Goal: Task Accomplishment & Management: Manage account settings

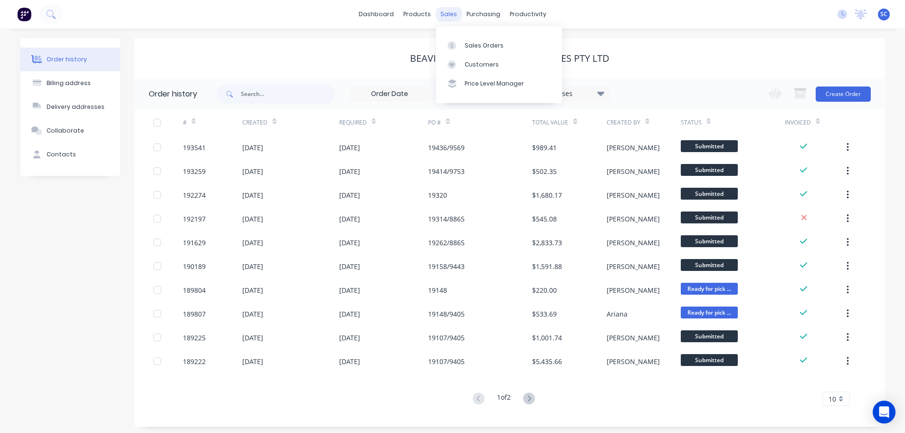
click at [453, 14] on div "sales" at bounding box center [449, 14] width 26 height 14
click at [474, 56] on link "Customers" at bounding box center [499, 64] width 126 height 19
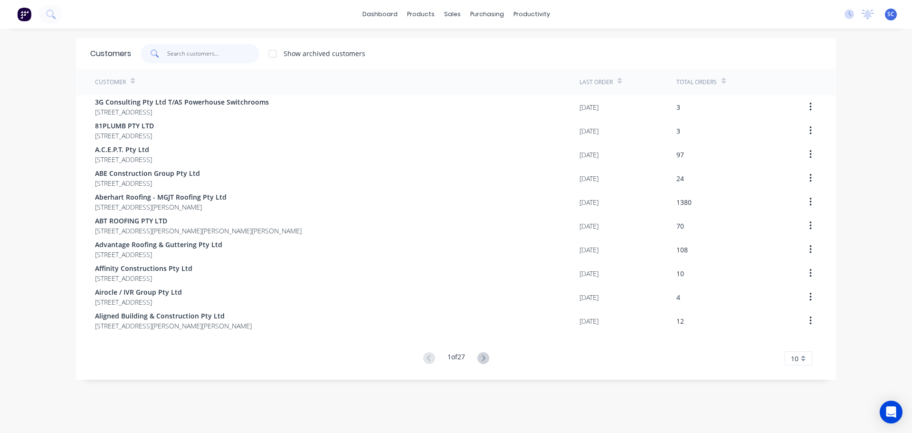
click at [184, 57] on input "text" at bounding box center [213, 53] width 93 height 19
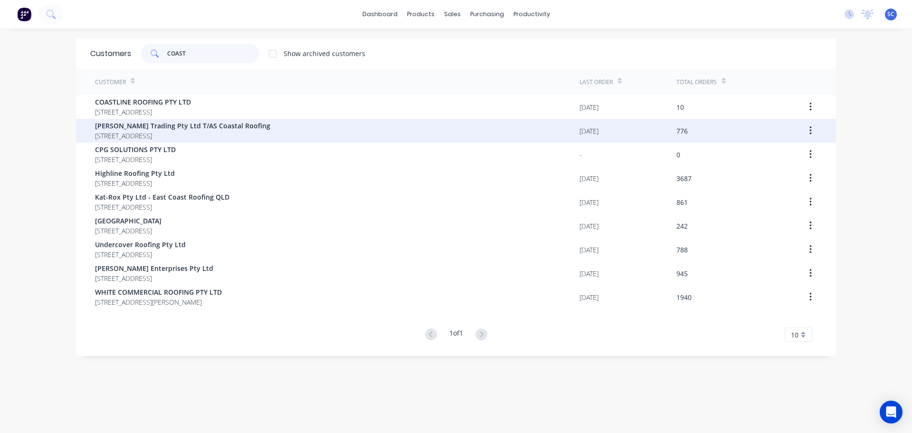
type input "COAST"
click at [131, 126] on span "[PERSON_NAME] Trading Pty Ltd T/AS Coastal Roofing" at bounding box center [182, 126] width 175 height 10
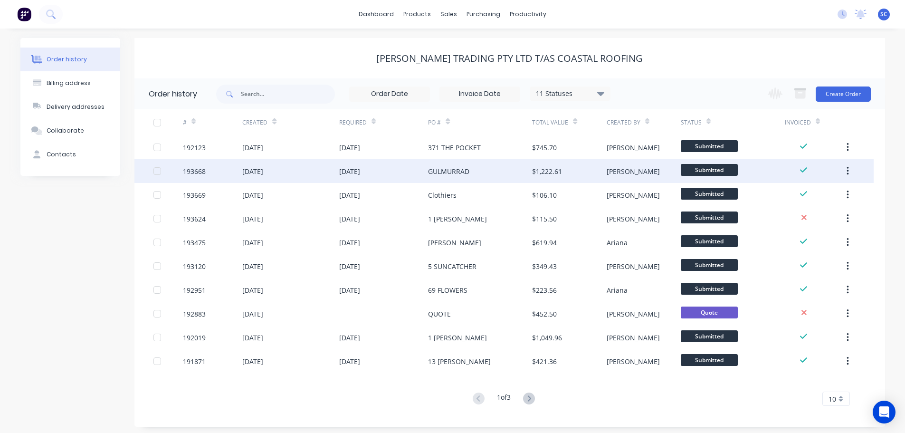
click at [360, 169] on div "24 Sep 2025" at bounding box center [349, 171] width 21 height 10
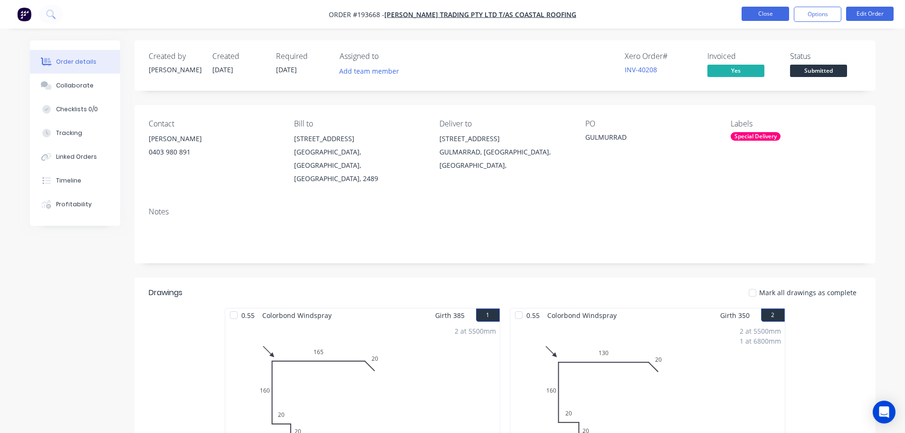
click at [777, 10] on button "Close" at bounding box center [766, 14] width 48 height 14
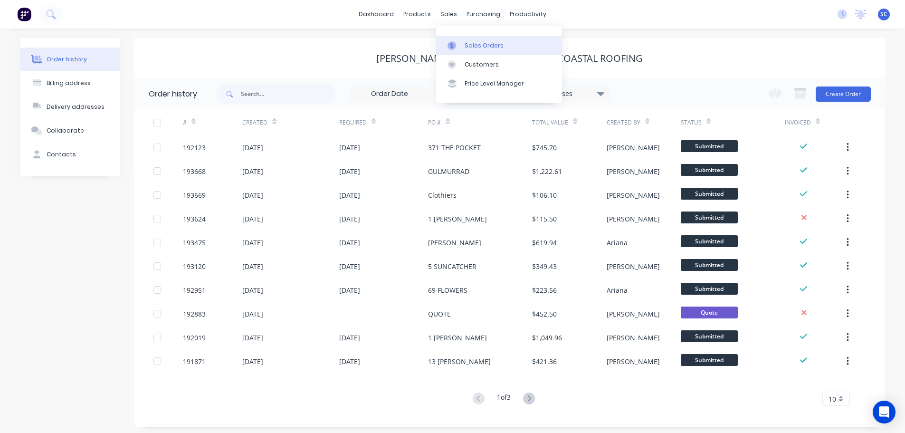
drag, startPoint x: 448, startPoint y: 9, endPoint x: 463, endPoint y: 46, distance: 39.9
click at [450, 9] on div "sales" at bounding box center [449, 14] width 26 height 14
click at [486, 63] on div "Customers" at bounding box center [482, 64] width 34 height 9
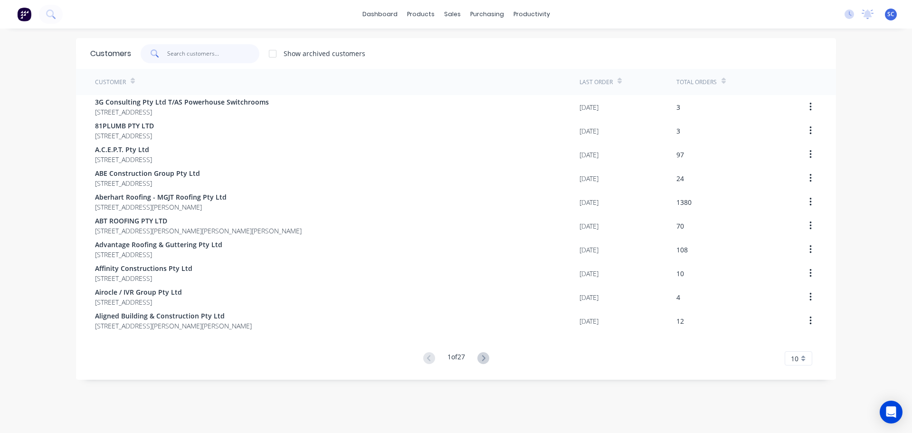
click at [193, 57] on input "text" at bounding box center [213, 53] width 93 height 19
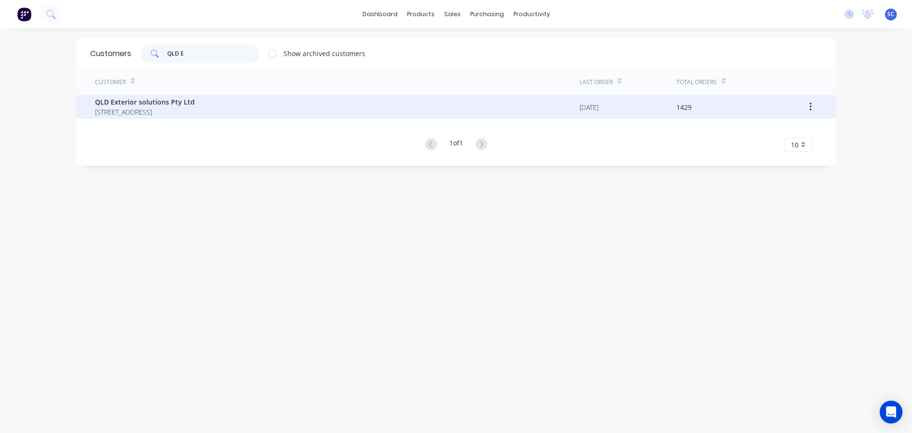
type input "QLD E"
click at [162, 110] on span "38 Marika Way Currumbin Waters Queensland Australia 4223" at bounding box center [145, 112] width 100 height 10
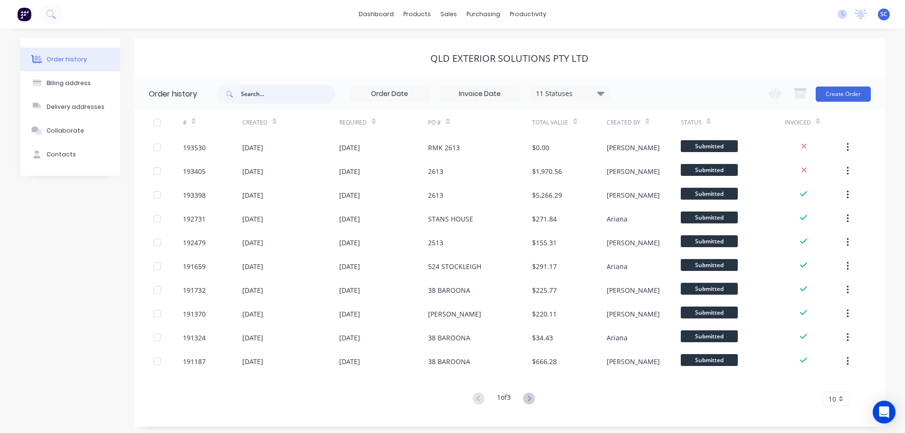
click at [271, 91] on input "text" at bounding box center [288, 94] width 94 height 19
type input "193398"
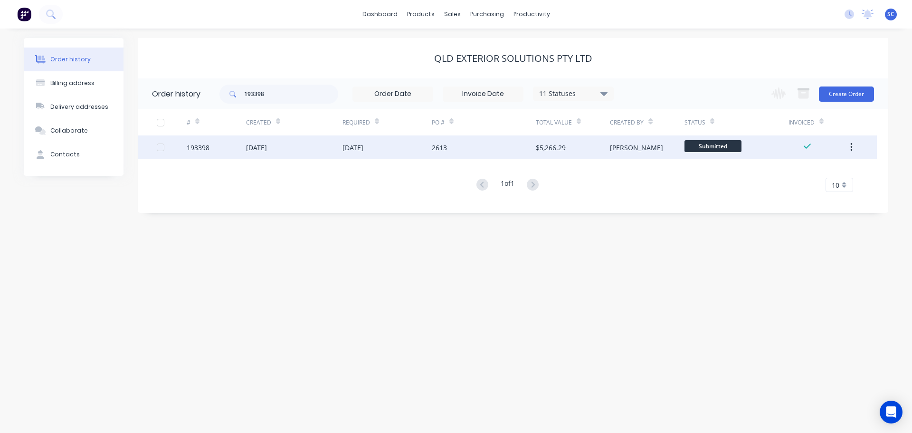
click at [363, 143] on div "23 Sep 2025" at bounding box center [352, 148] width 21 height 10
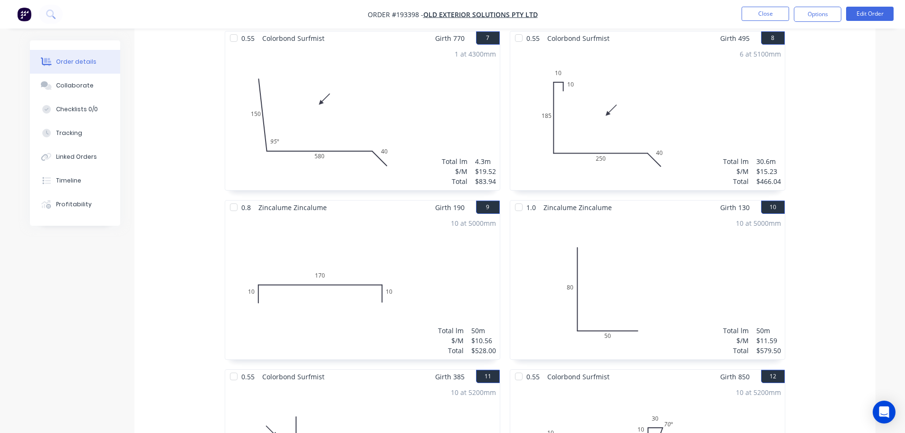
scroll to position [808, 0]
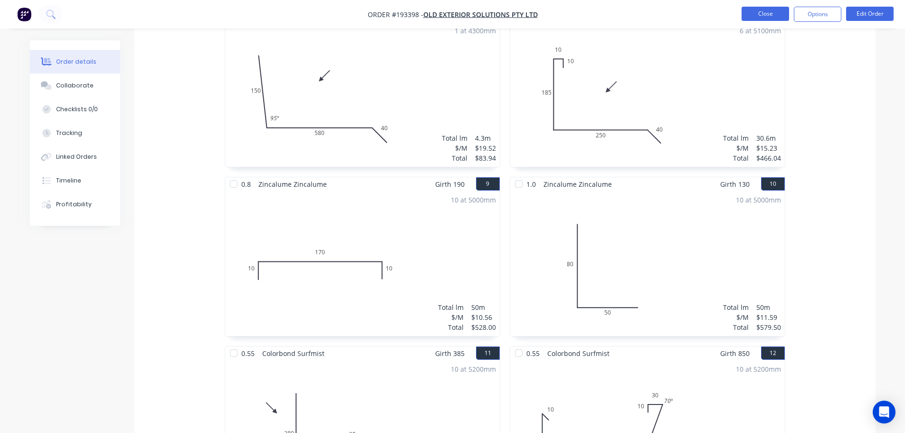
click at [765, 13] on button "Close" at bounding box center [766, 14] width 48 height 14
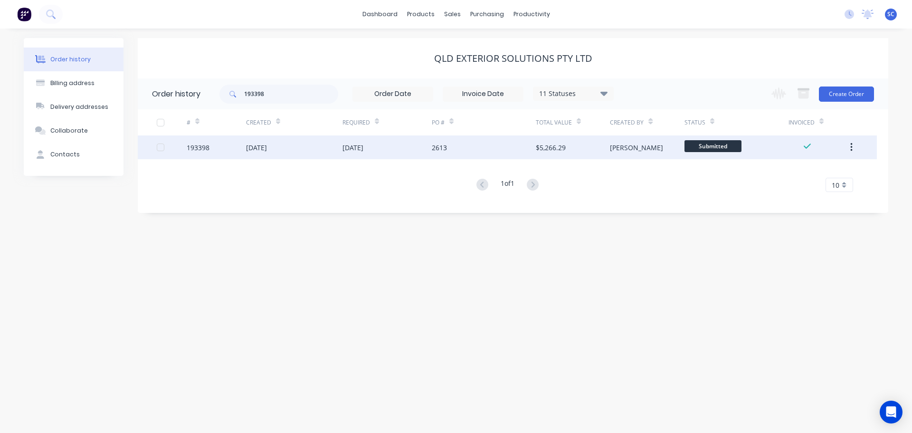
click at [314, 148] on div "22 Sep 2025" at bounding box center [294, 147] width 96 height 24
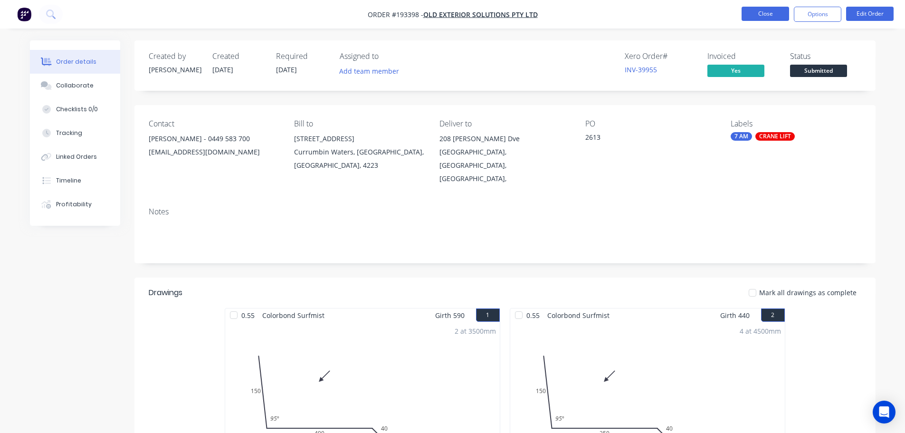
click at [776, 15] on button "Close" at bounding box center [766, 14] width 48 height 14
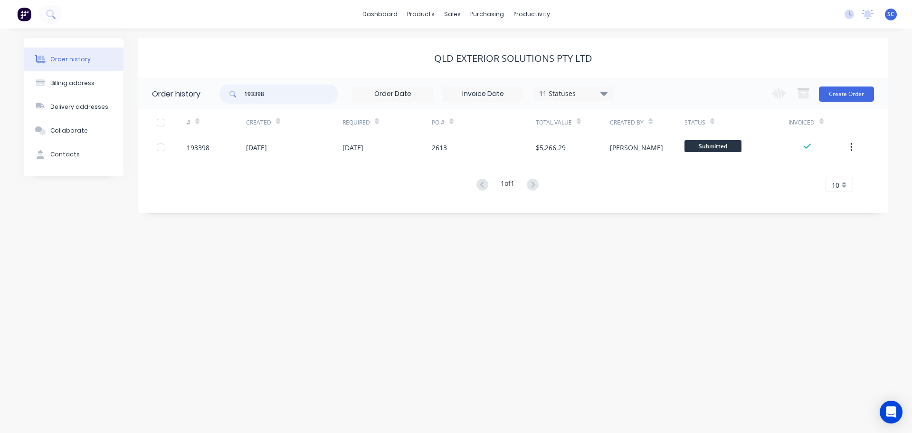
drag, startPoint x: 275, startPoint y: 95, endPoint x: 207, endPoint y: 94, distance: 67.9
click at [207, 94] on header "Order history 193398 11 Statuses Invoice Status Invoiced Not Invoiced Partial O…" at bounding box center [513, 93] width 751 height 31
click at [466, 66] on link "Customers" at bounding box center [502, 64] width 126 height 19
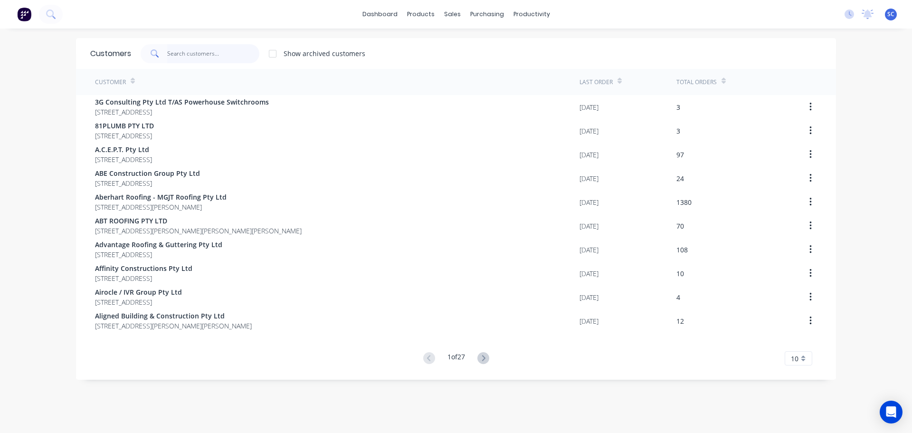
click at [219, 55] on input "text" at bounding box center [213, 53] width 93 height 19
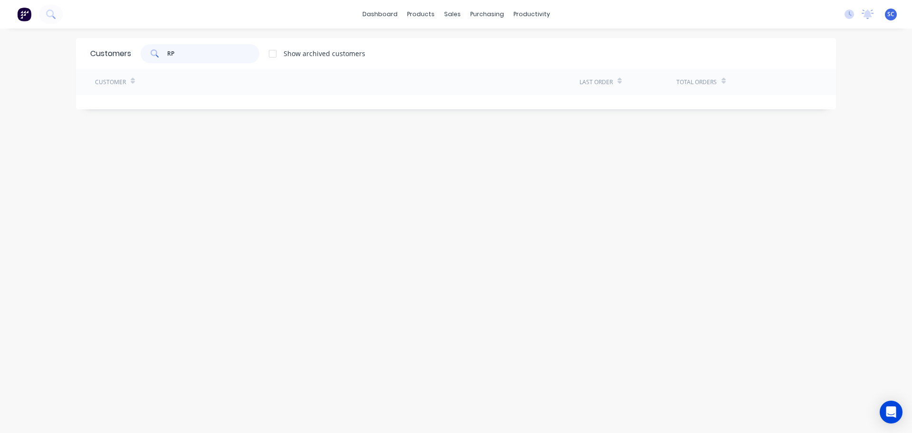
type input "R"
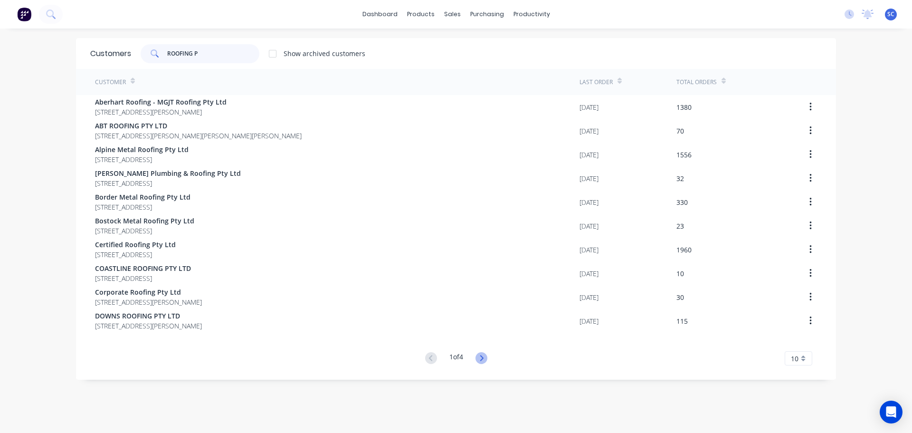
type input "ROOFING P"
click at [475, 356] on icon at bounding box center [481, 358] width 12 height 12
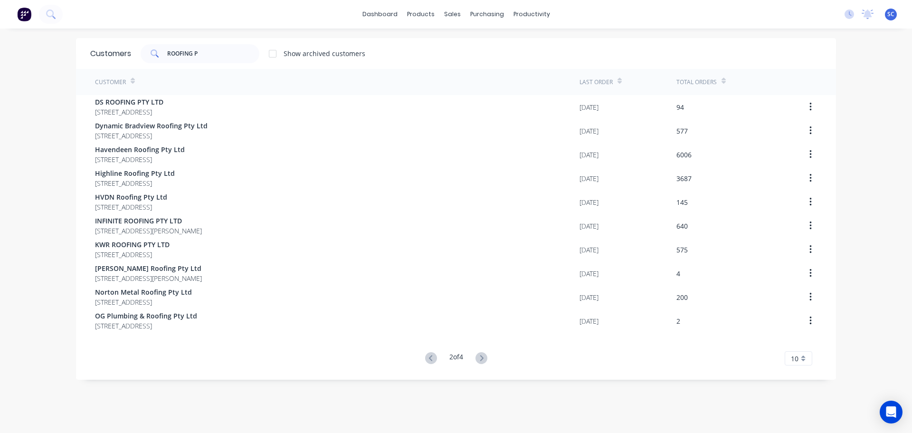
click at [476, 356] on icon at bounding box center [481, 358] width 12 height 12
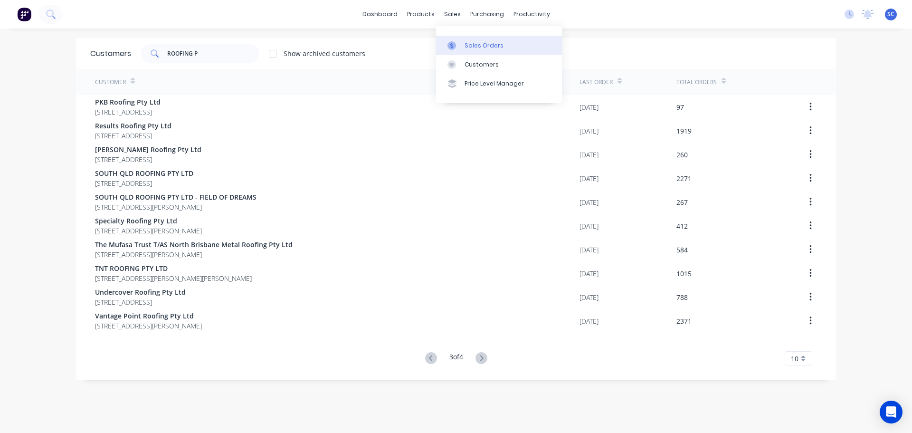
click at [472, 42] on div "Sales Orders" at bounding box center [484, 45] width 39 height 9
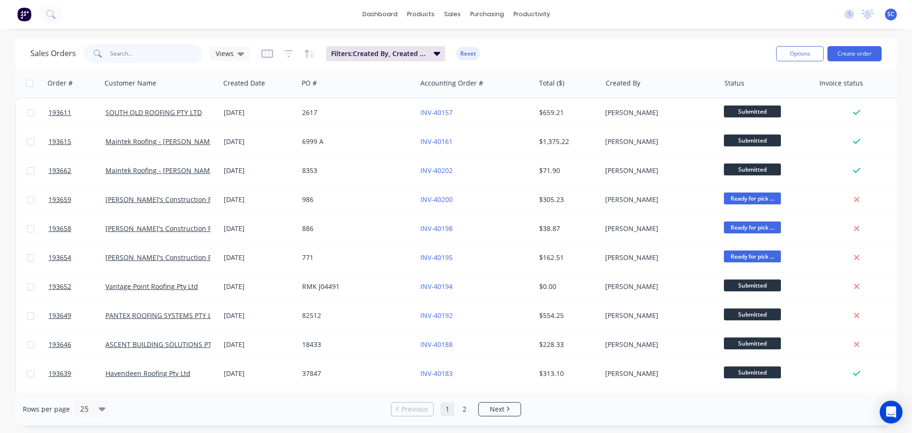
click at [129, 52] on input "text" at bounding box center [156, 53] width 93 height 19
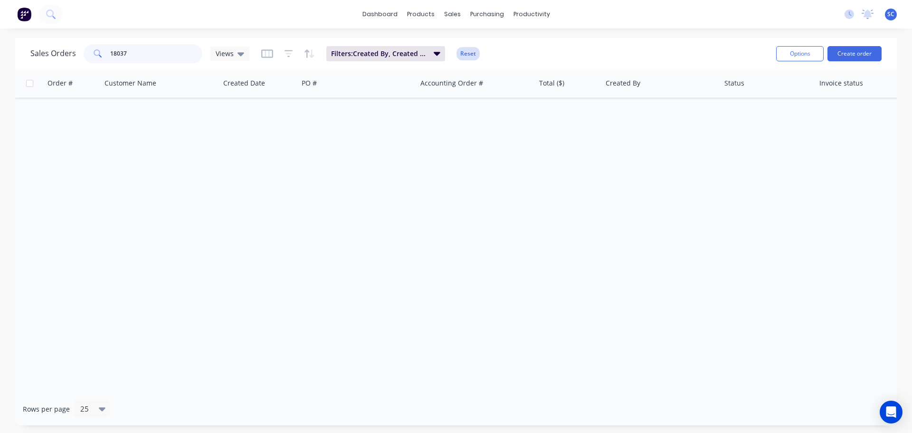
type input "18037"
click at [469, 58] on button "Reset" at bounding box center [467, 53] width 23 height 13
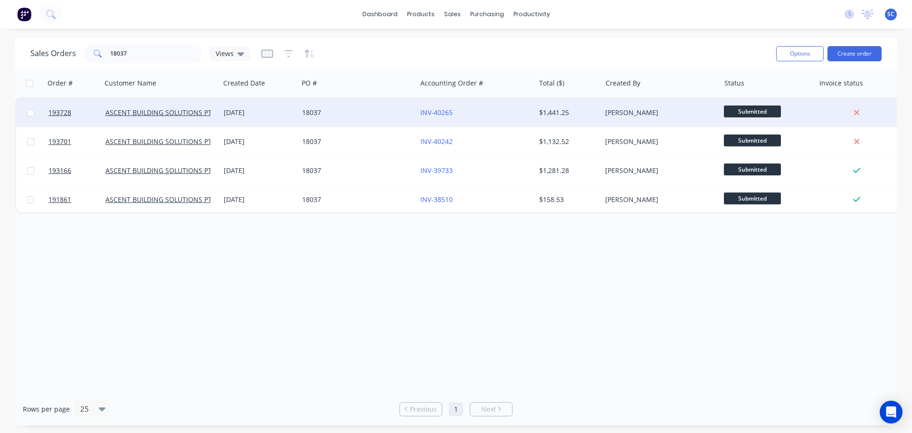
click at [351, 117] on div "18037" at bounding box center [357, 112] width 118 height 29
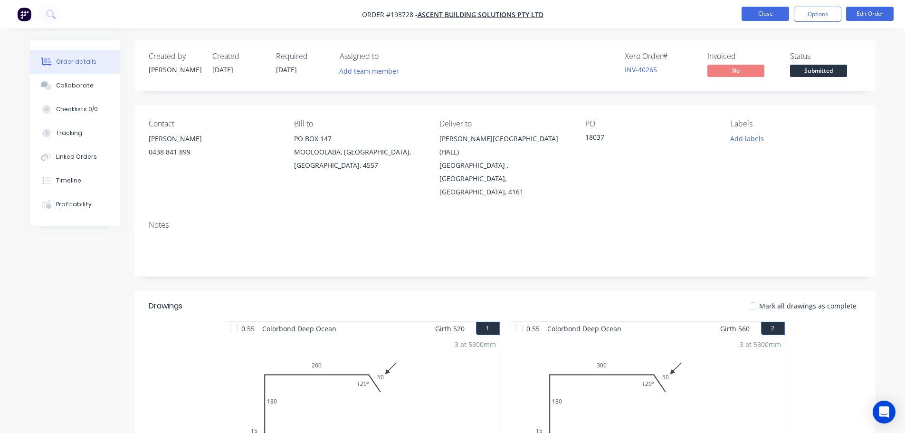
click at [766, 13] on button "Close" at bounding box center [766, 14] width 48 height 14
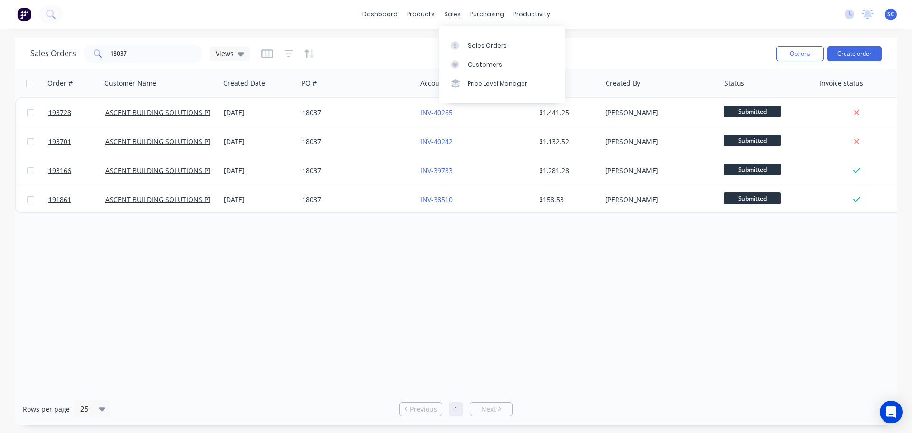
drag, startPoint x: 450, startPoint y: 15, endPoint x: 457, endPoint y: 27, distance: 14.3
click at [450, 15] on div "sales" at bounding box center [452, 14] width 26 height 14
click at [484, 63] on div "Customers" at bounding box center [485, 64] width 34 height 9
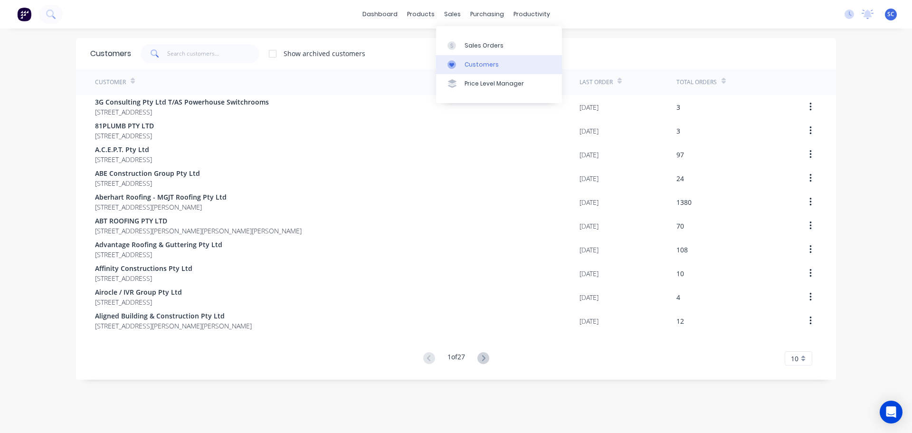
click at [488, 63] on div "Customers" at bounding box center [482, 64] width 34 height 9
click at [199, 53] on input "text" at bounding box center [213, 53] width 93 height 19
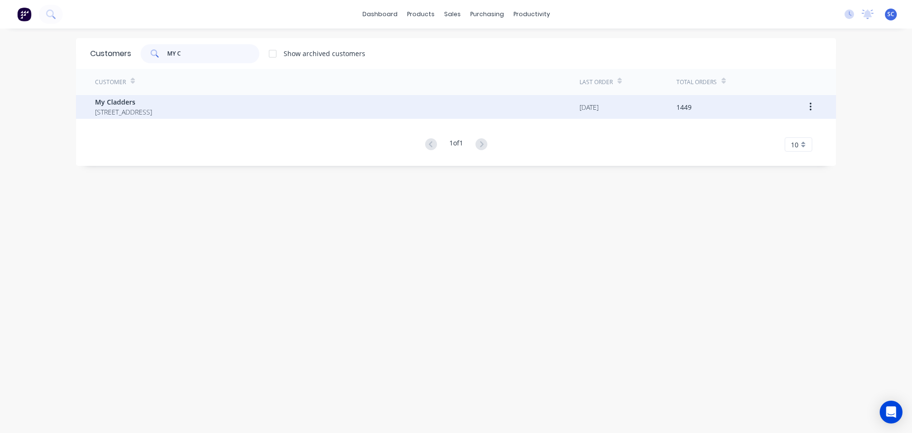
type input "MY C"
click at [127, 103] on span "My Cladders" at bounding box center [123, 102] width 57 height 10
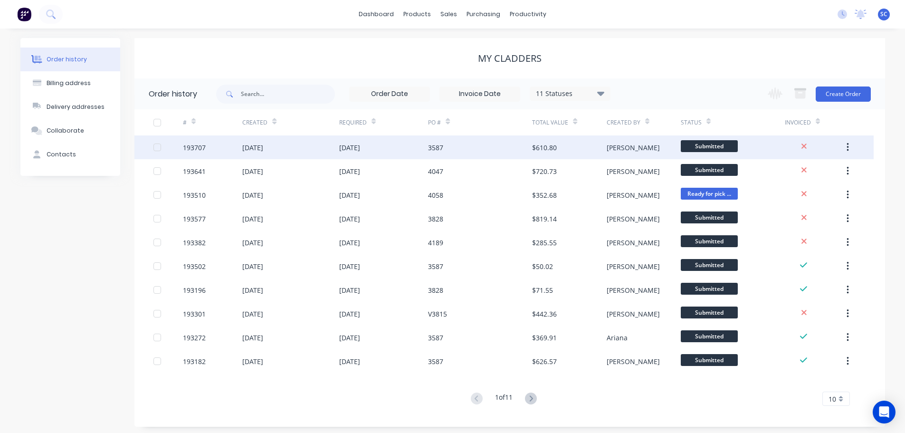
click at [466, 148] on div "3587" at bounding box center [480, 147] width 104 height 24
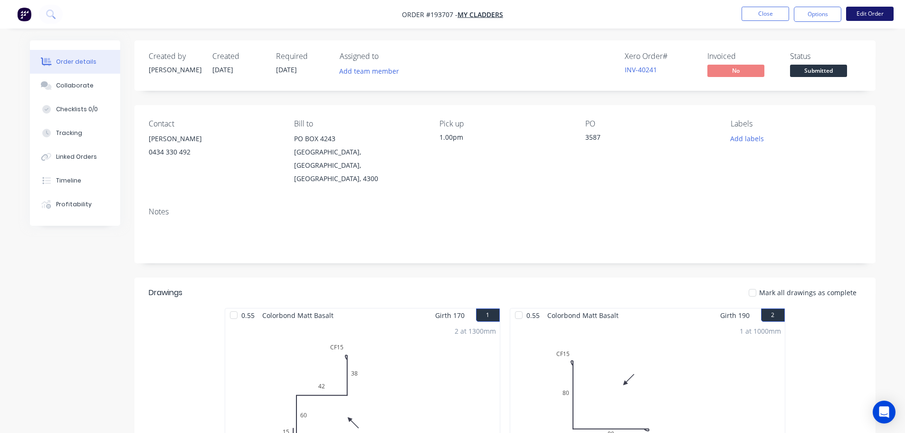
click at [882, 11] on button "Edit Order" at bounding box center [870, 14] width 48 height 14
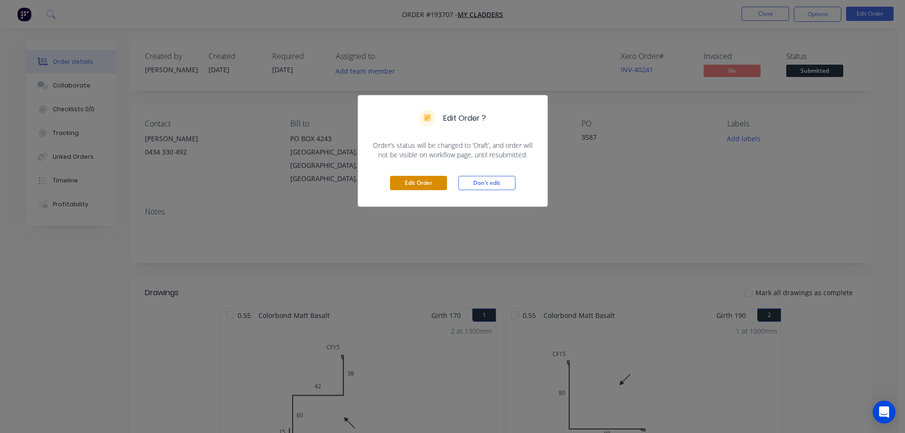
click at [421, 176] on button "Edit Order" at bounding box center [418, 183] width 57 height 14
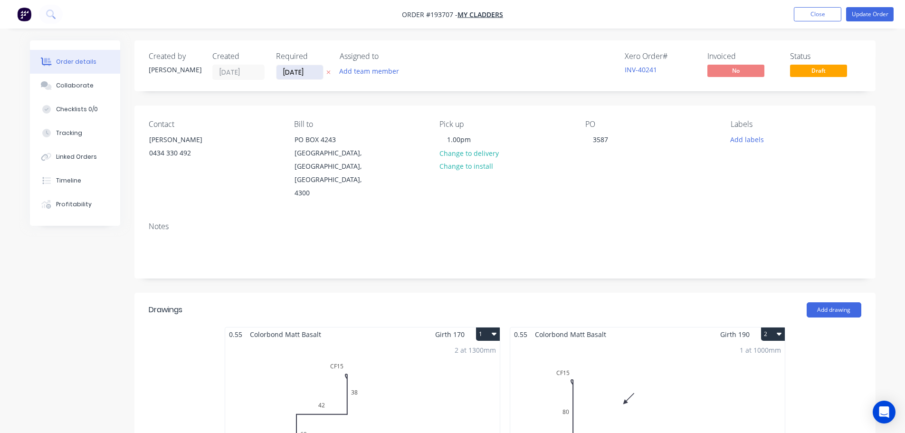
click at [286, 73] on input "24/09/25" at bounding box center [299, 72] width 47 height 14
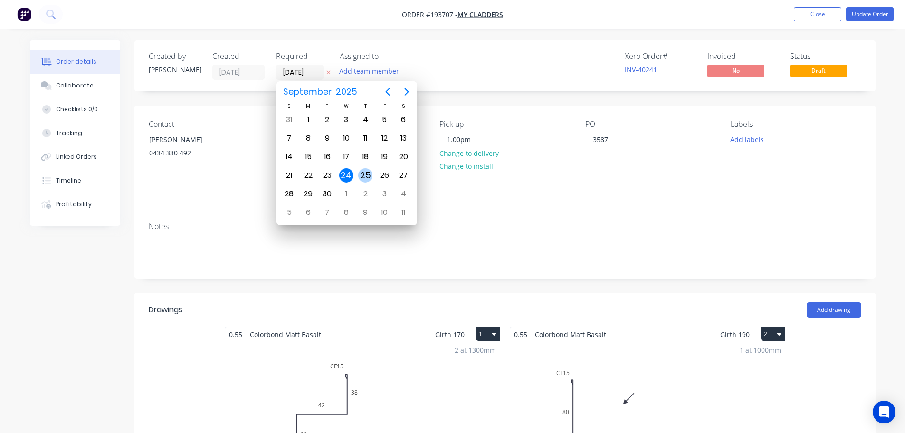
click at [365, 172] on div "25" at bounding box center [365, 175] width 14 height 14
type input "[DATE]"
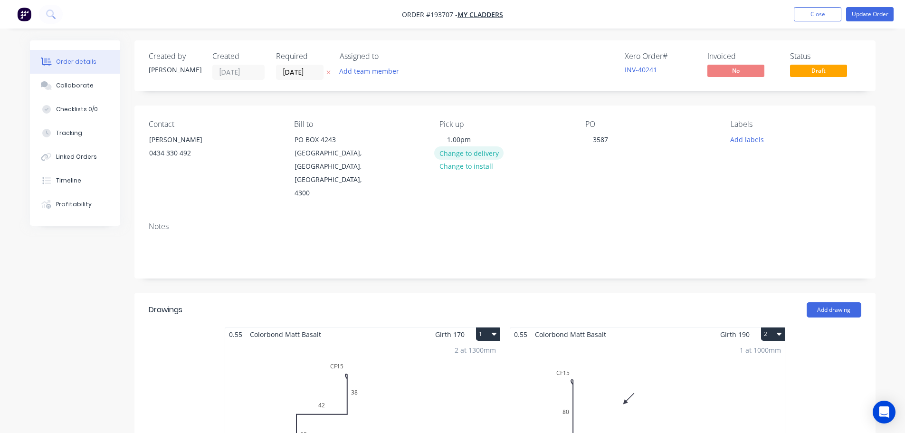
click at [466, 154] on button "Change to delivery" at bounding box center [468, 152] width 69 height 13
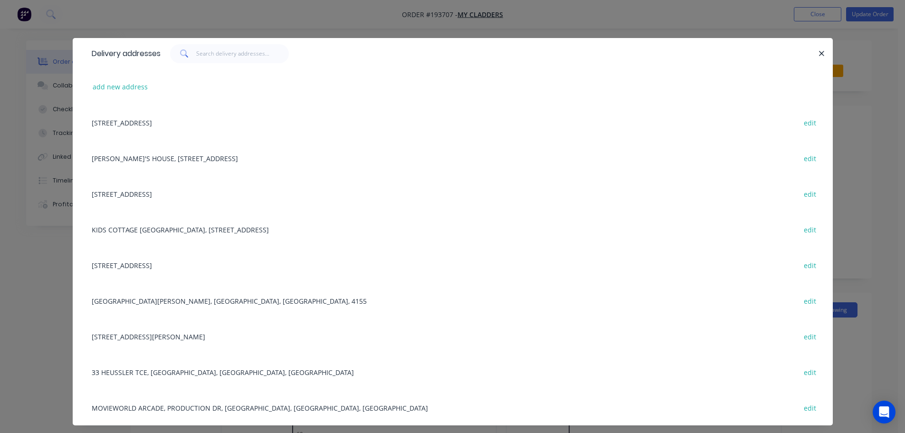
click at [177, 302] on div "164 WARRIEWOOD ST, CHANDLER, Queensland, Australia, 4155 edit" at bounding box center [453, 301] width 732 height 36
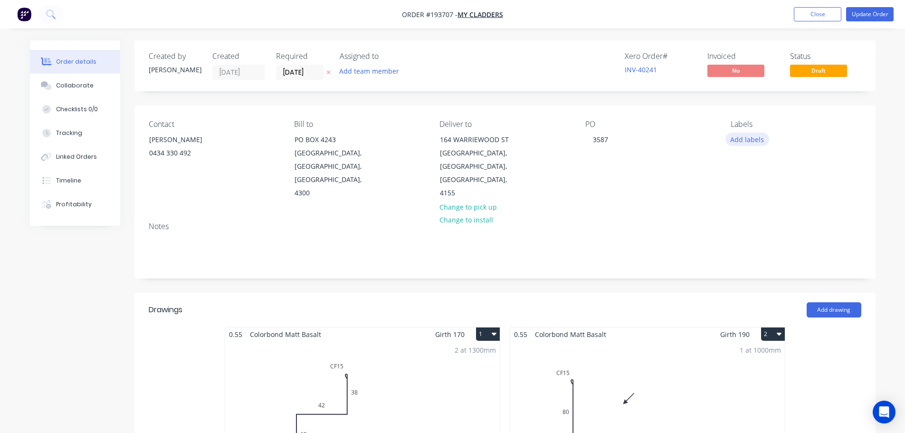
click at [748, 139] on button "Add labels" at bounding box center [747, 139] width 44 height 13
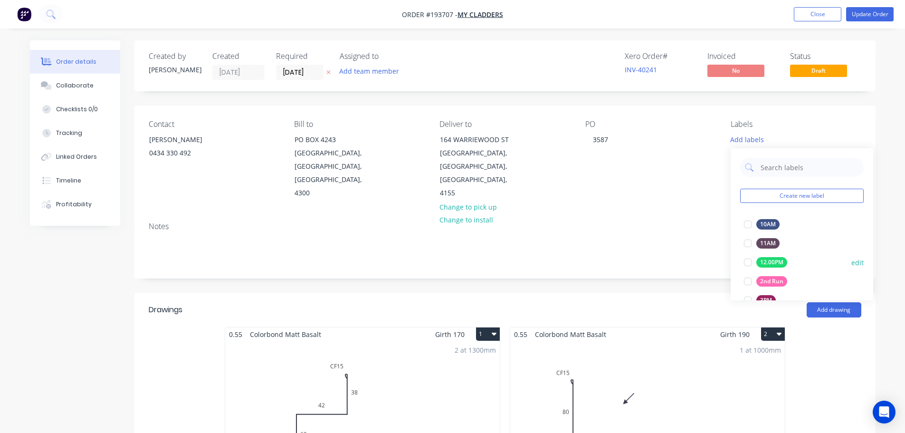
click at [741, 278] on div at bounding box center [747, 281] width 19 height 19
click at [620, 218] on div "Notes" at bounding box center [504, 246] width 741 height 64
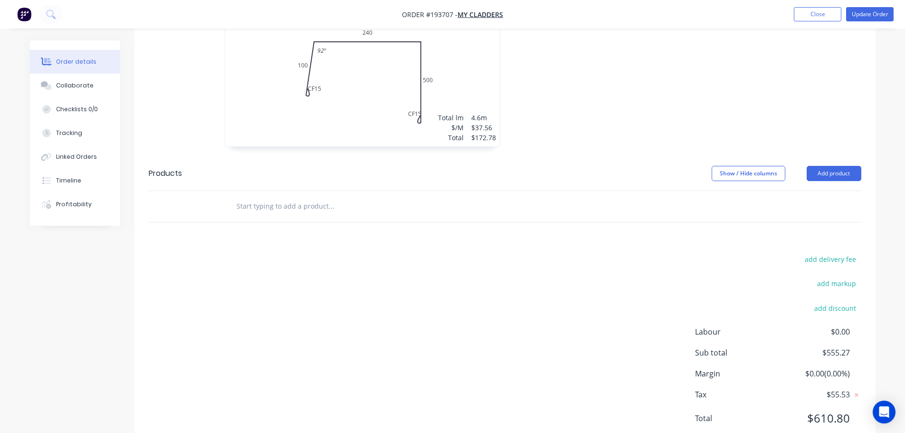
scroll to position [1371, 0]
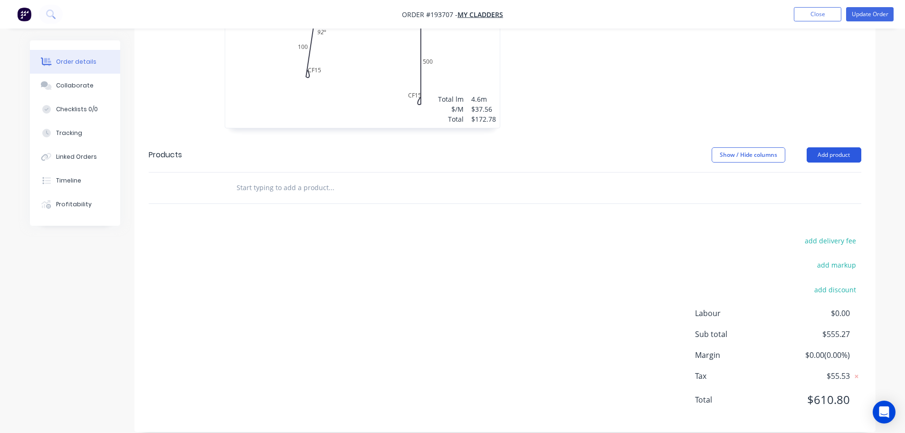
click at [837, 147] on button "Add product" at bounding box center [834, 154] width 55 height 15
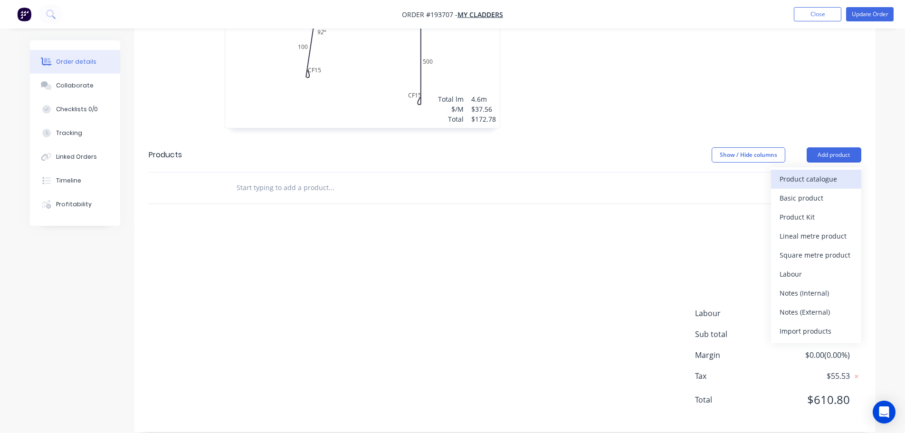
click at [798, 172] on div "Product catalogue" at bounding box center [816, 179] width 73 height 14
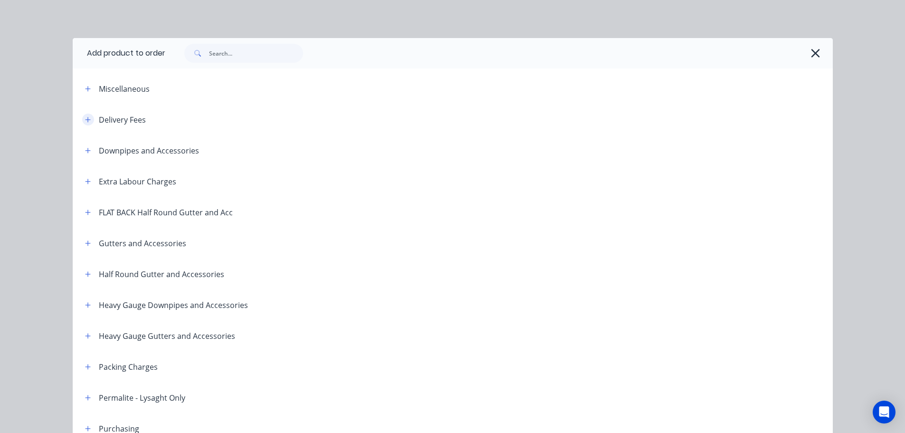
click at [85, 121] on icon "button" at bounding box center [87, 119] width 5 height 5
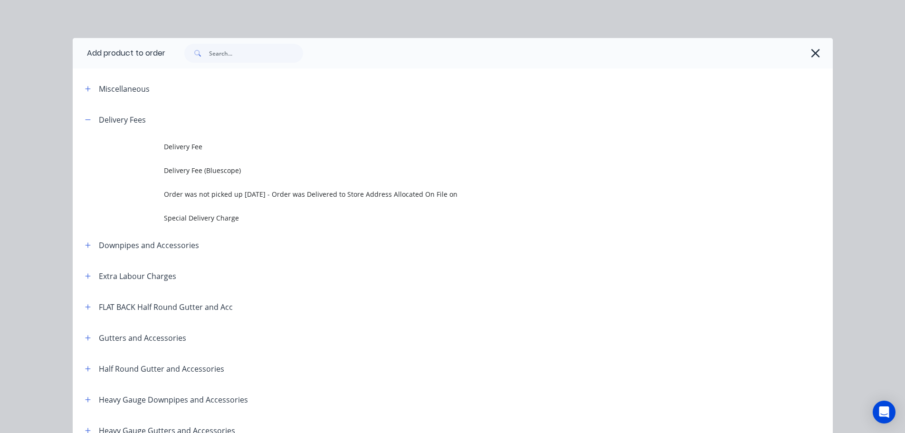
click at [196, 148] on span "Delivery Fee" at bounding box center [431, 147] width 535 height 10
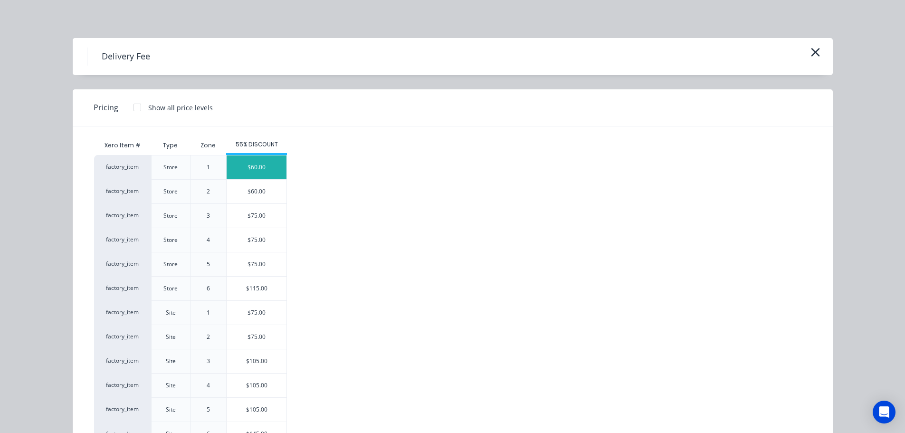
click at [257, 164] on div "$60.00" at bounding box center [257, 167] width 60 height 24
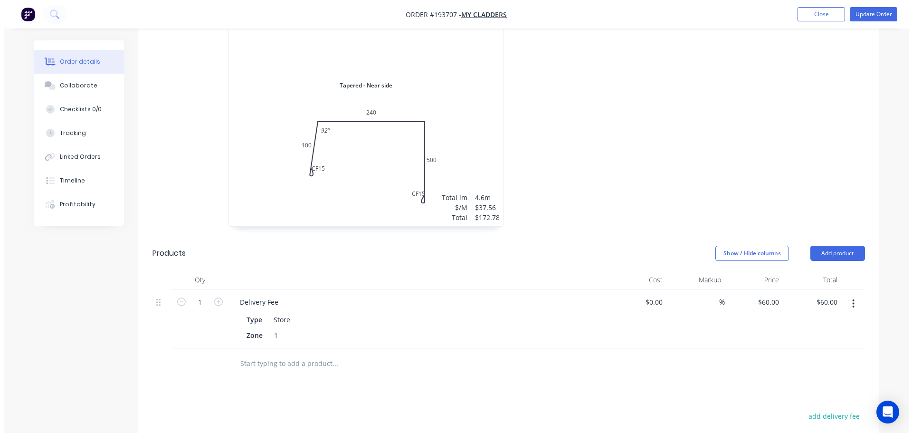
scroll to position [1133, 0]
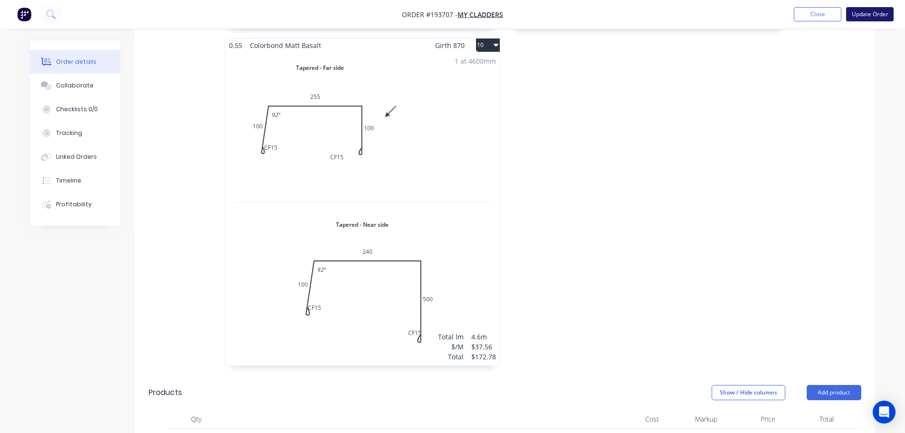
click at [862, 11] on button "Update Order" at bounding box center [870, 14] width 48 height 14
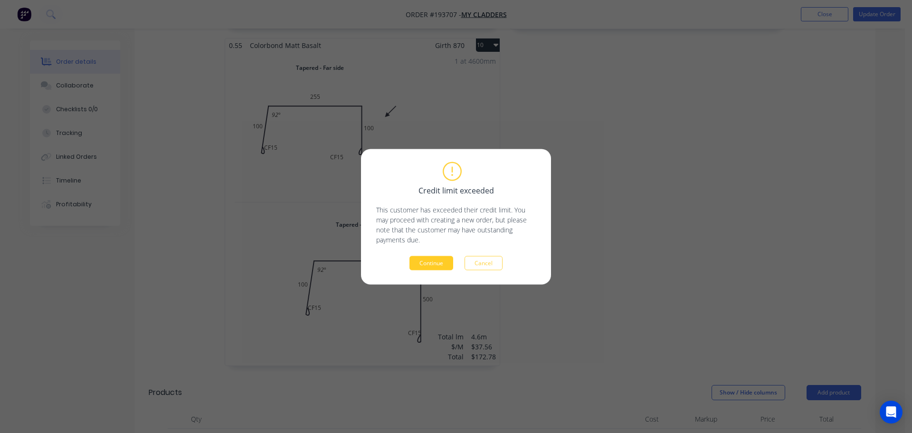
click at [426, 265] on button "Continue" at bounding box center [431, 263] width 44 height 14
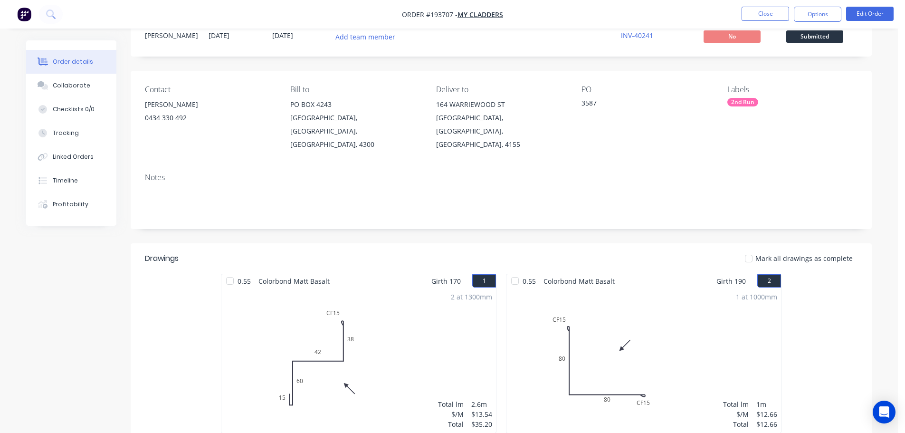
scroll to position [0, 0]
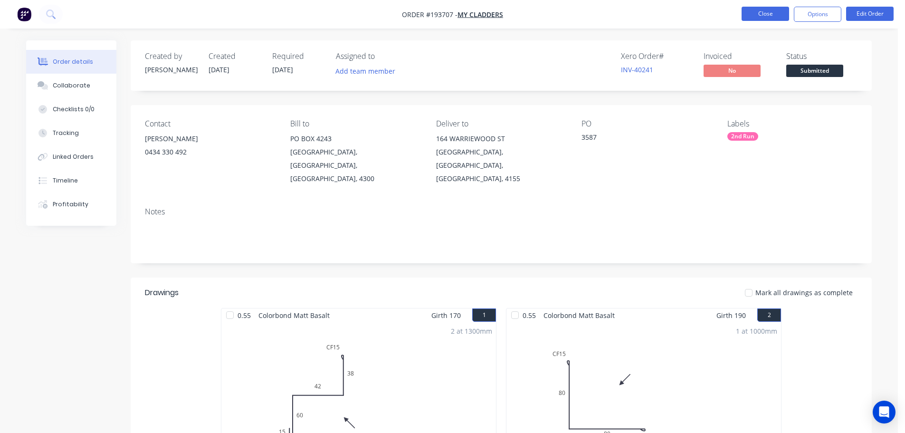
click at [764, 13] on button "Close" at bounding box center [766, 14] width 48 height 14
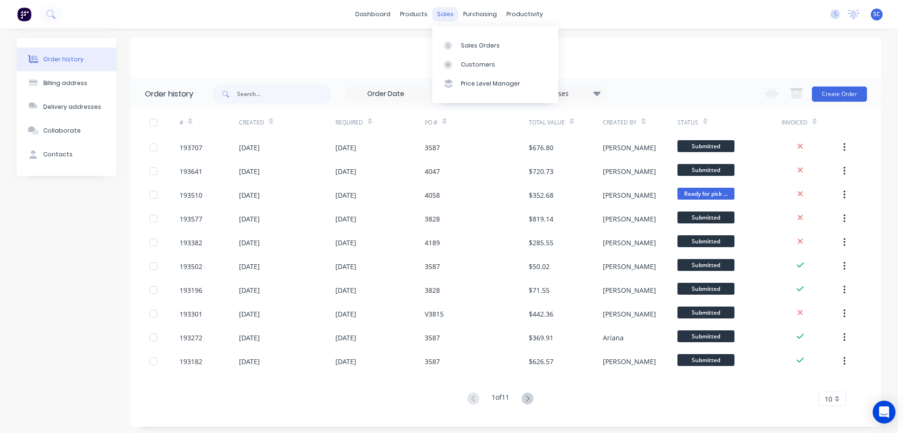
drag, startPoint x: 446, startPoint y: 13, endPoint x: 453, endPoint y: 50, distance: 38.2
click at [446, 13] on div "sales" at bounding box center [445, 14] width 26 height 14
click at [469, 65] on div "Customers" at bounding box center [478, 64] width 34 height 9
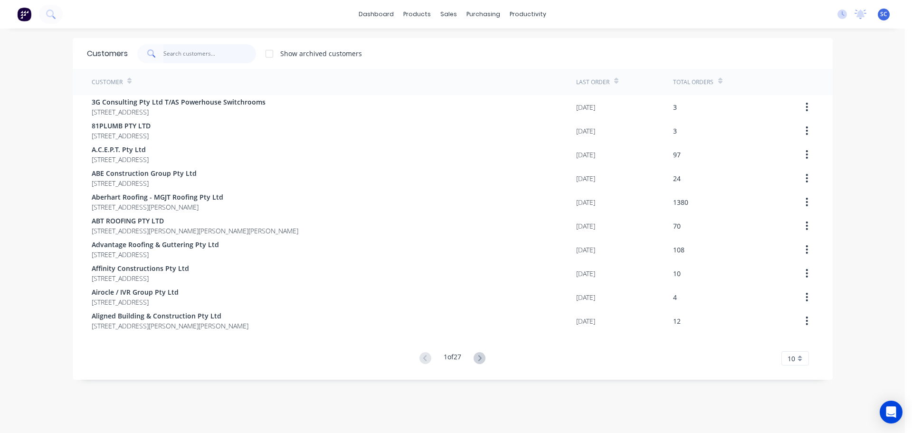
click at [199, 52] on input "text" at bounding box center [209, 53] width 93 height 19
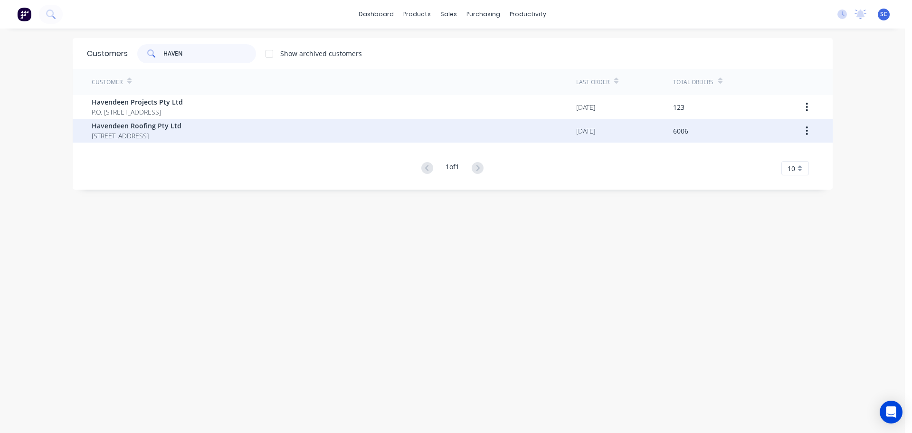
type input "HAVEN"
click at [128, 132] on span "PO BOX 7139 Southport Park Queensland Australia 4215" at bounding box center [137, 136] width 90 height 10
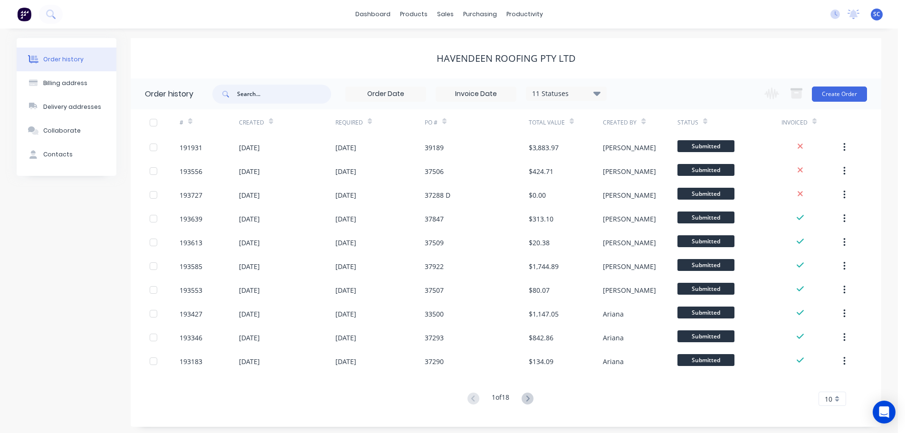
click at [248, 94] on input "text" at bounding box center [284, 94] width 94 height 19
type input "37902"
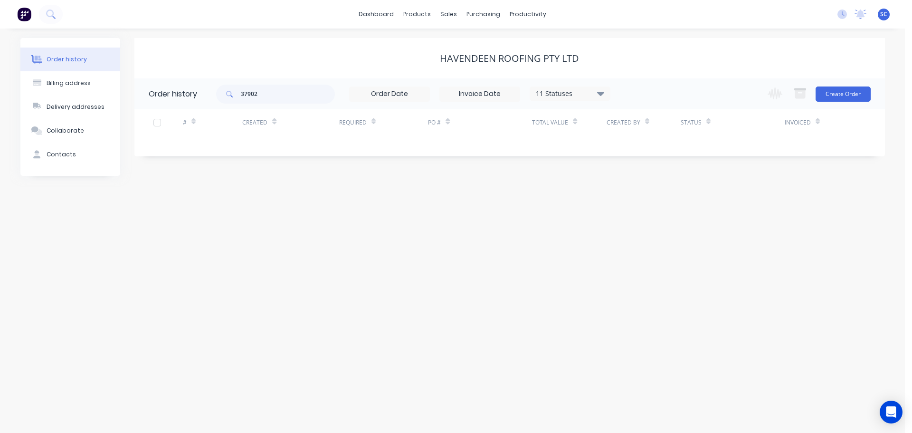
click at [605, 95] on div "11 Statuses" at bounding box center [570, 93] width 80 height 10
click at [648, 222] on label at bounding box center [648, 222] width 0 height 0
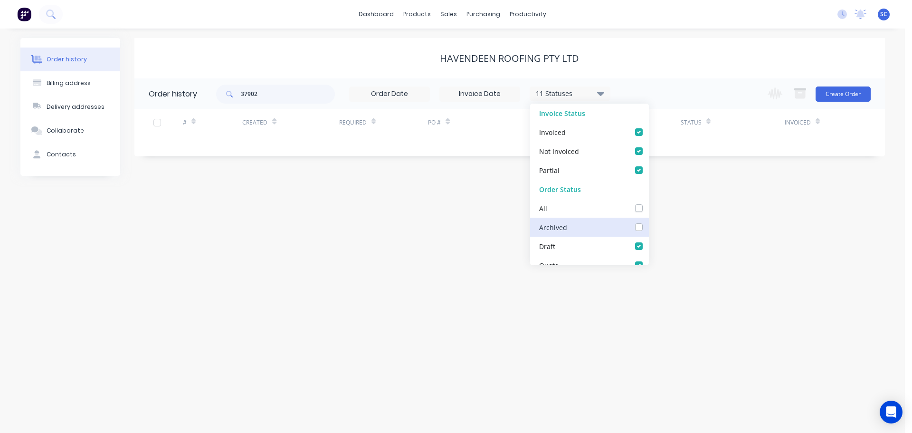
click at [648, 226] on input "checkbox" at bounding box center [652, 226] width 8 height 9
checkbox input "true"
click at [639, 49] on div "Havendeen Roofing Pty Ltd" at bounding box center [509, 58] width 751 height 40
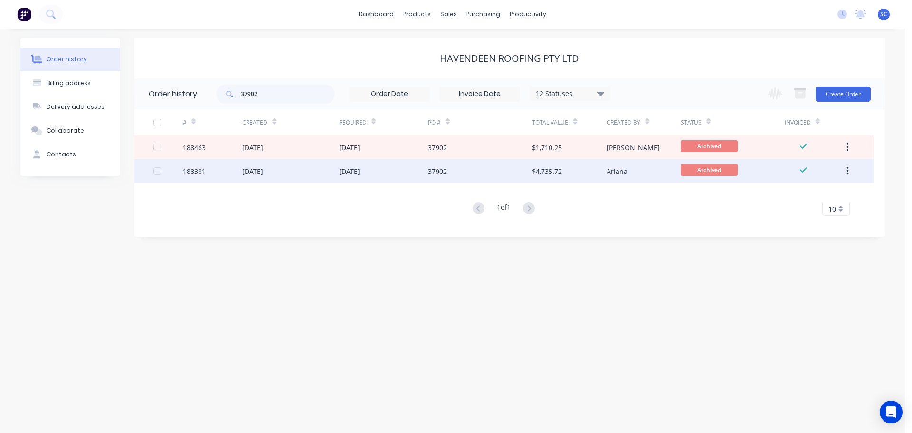
click at [360, 172] on div "31 Jul 2025" at bounding box center [349, 171] width 21 height 10
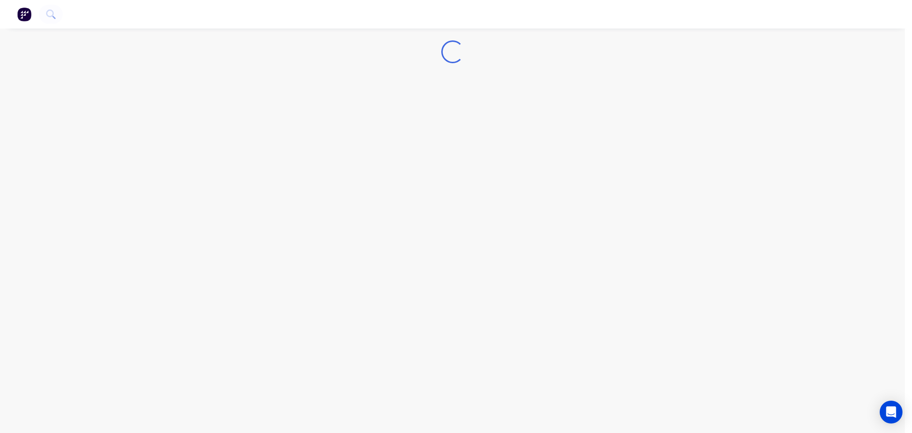
click at [365, 172] on div "Loading..." at bounding box center [452, 216] width 905 height 433
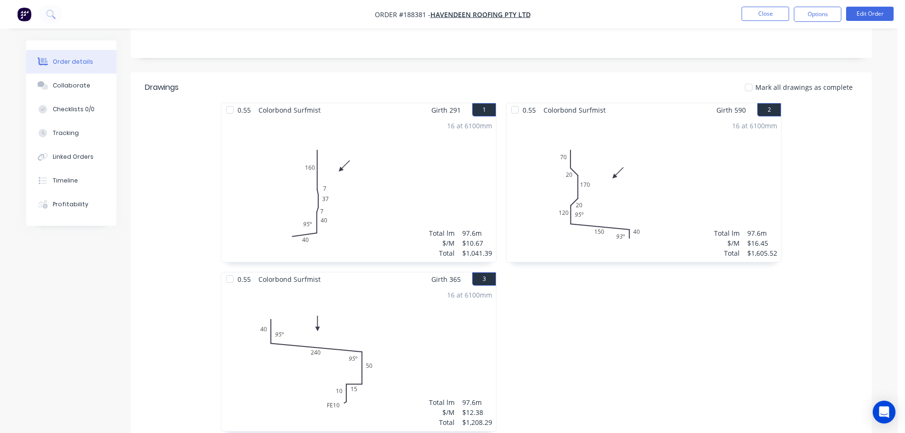
scroll to position [238, 0]
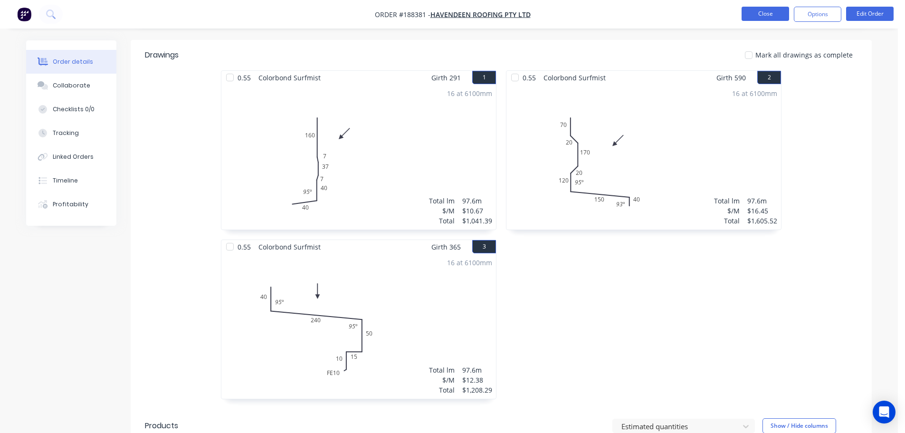
click at [769, 10] on button "Close" at bounding box center [766, 14] width 48 height 14
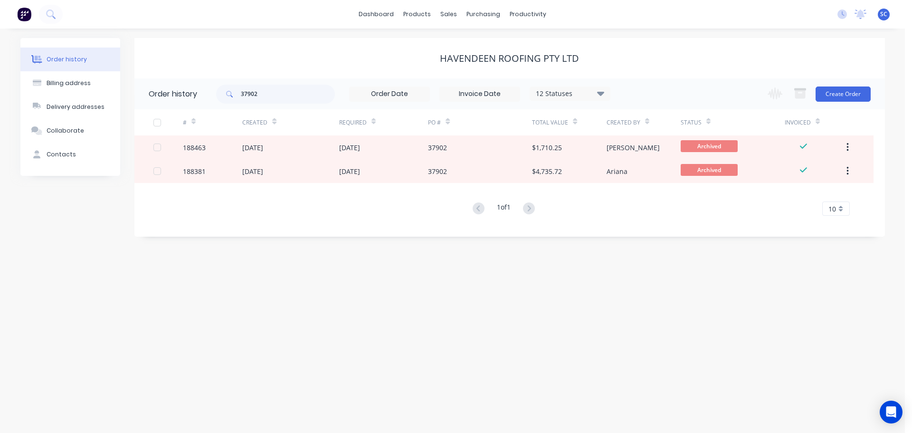
drag, startPoint x: 346, startPoint y: 303, endPoint x: 360, endPoint y: 297, distance: 15.5
click at [346, 304] on div "Order history Billing address Delivery addresses Collaborate Contacts Havendeen…" at bounding box center [452, 231] width 905 height 404
drag, startPoint x: 453, startPoint y: 13, endPoint x: 465, endPoint y: 32, distance: 22.0
click at [454, 17] on div "sales" at bounding box center [449, 14] width 26 height 14
click at [493, 63] on div "Customers" at bounding box center [482, 64] width 34 height 9
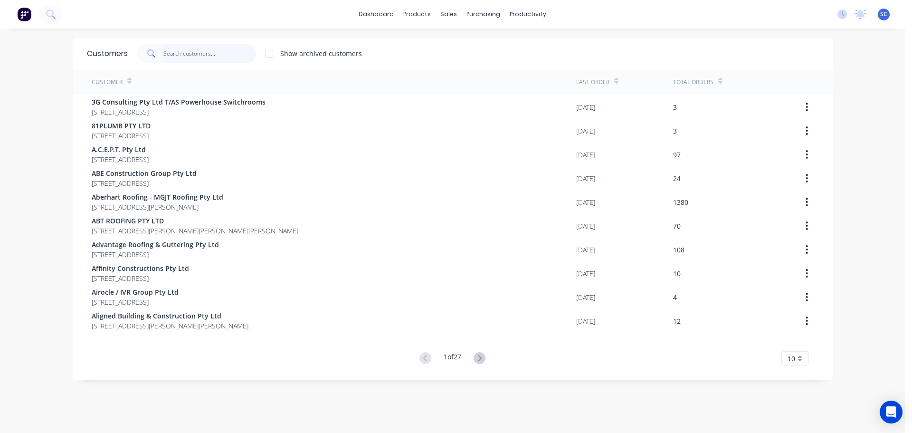
click at [190, 55] on input "text" at bounding box center [209, 53] width 93 height 19
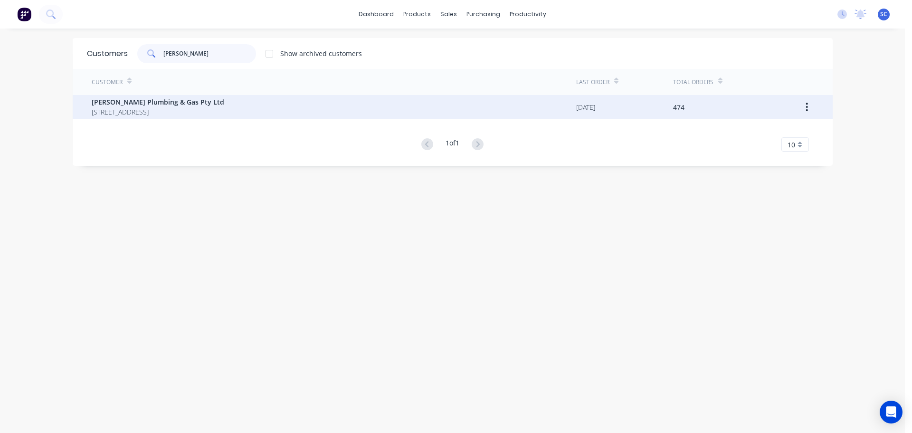
type input "MILLS"
click at [116, 111] on span "PO BOX 202 CHERMSIDE Queensland Australia 4032" at bounding box center [158, 112] width 133 height 10
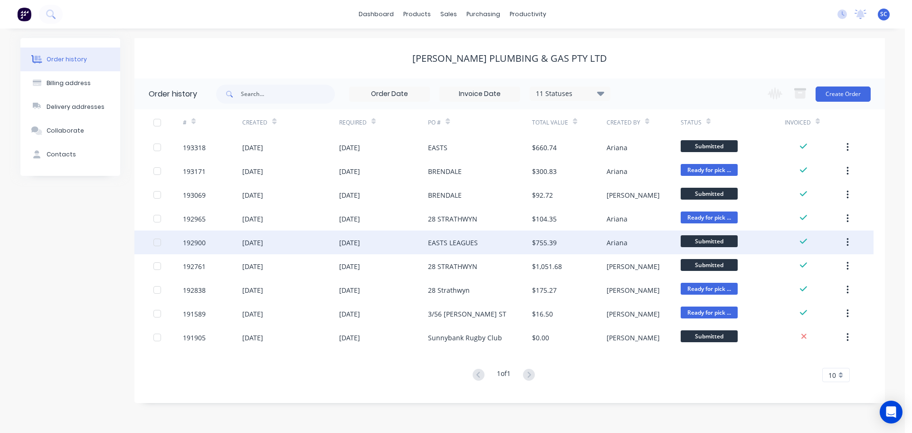
click at [271, 249] on div "16 Sep 2025" at bounding box center [290, 242] width 96 height 24
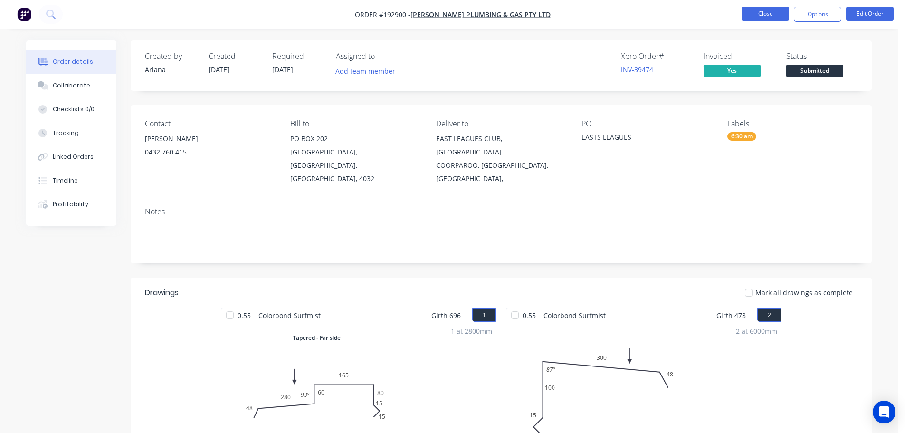
click at [781, 10] on button "Close" at bounding box center [766, 14] width 48 height 14
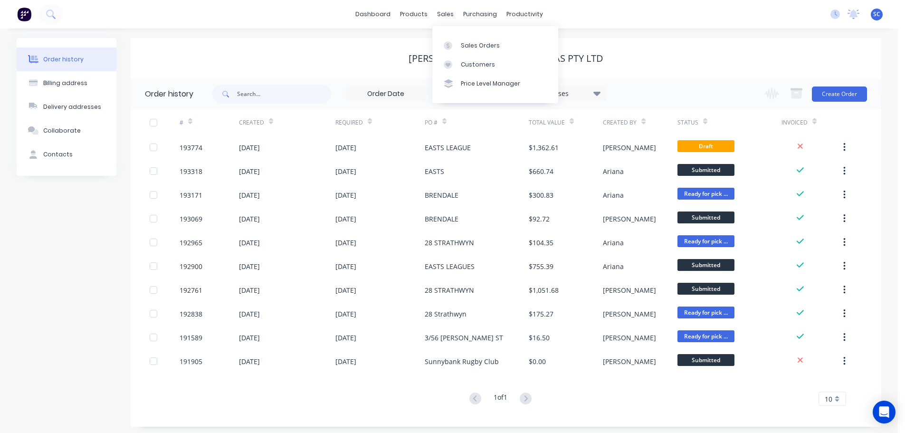
click at [450, 14] on div "sales" at bounding box center [445, 14] width 26 height 14
click at [486, 65] on div "Customers" at bounding box center [478, 64] width 34 height 9
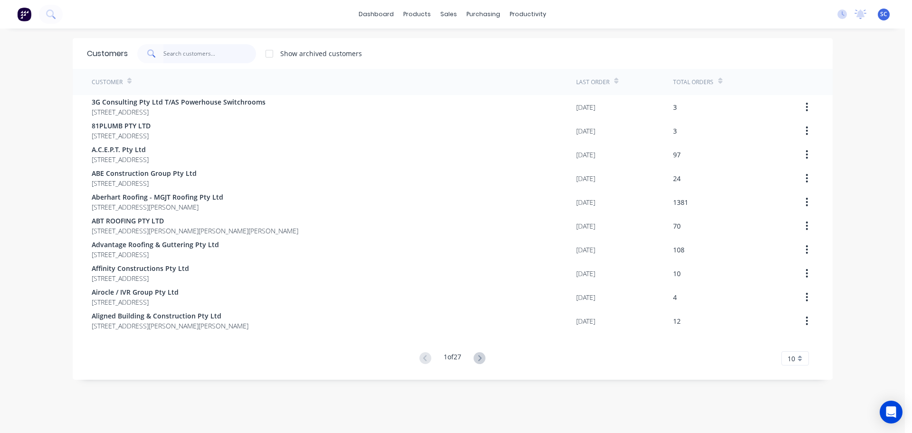
click at [169, 52] on input "text" at bounding box center [209, 53] width 93 height 19
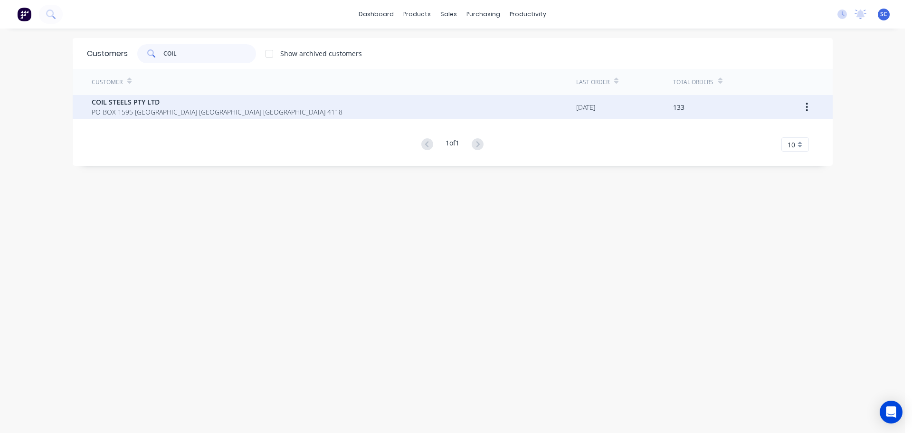
type input "COIL"
click at [142, 110] on span "PO BOX 1595 BROWNS PLAINS Queensland Australia 4118" at bounding box center [217, 112] width 251 height 10
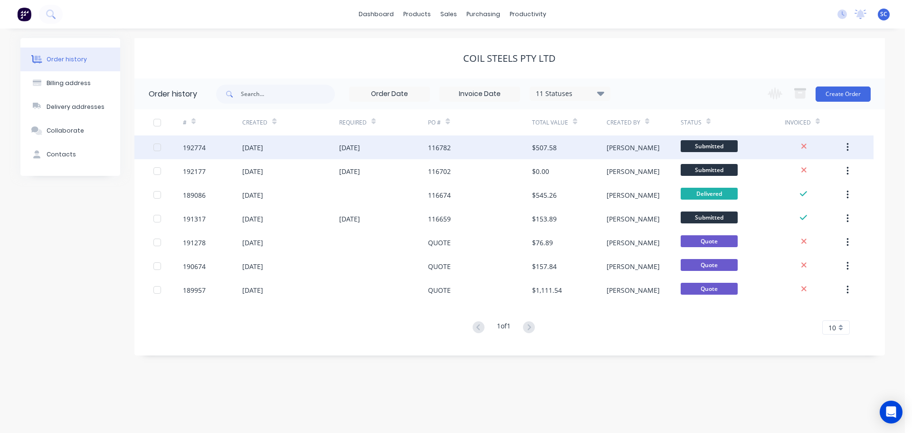
click at [303, 150] on div "23 Sep 2025" at bounding box center [290, 147] width 96 height 24
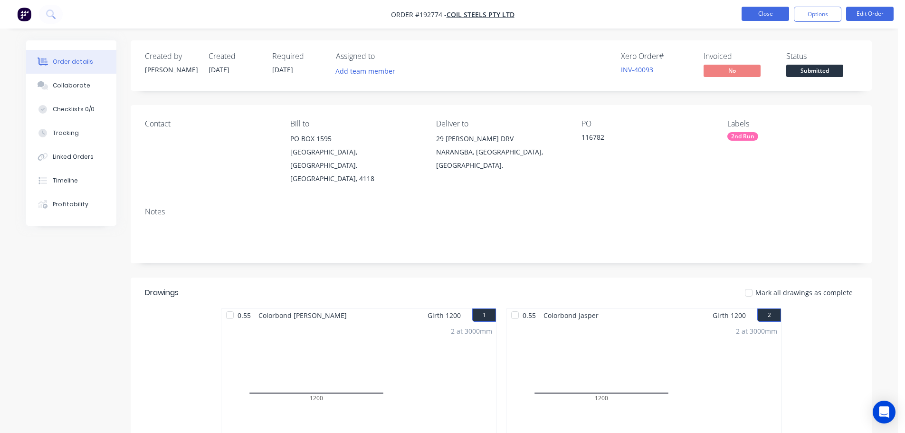
click at [760, 13] on button "Close" at bounding box center [766, 14] width 48 height 14
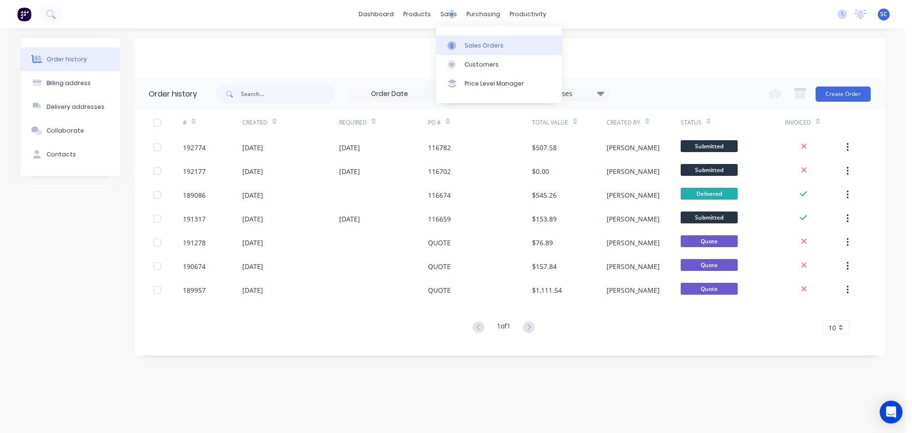
drag, startPoint x: 451, startPoint y: 13, endPoint x: 475, endPoint y: 50, distance: 44.2
click at [451, 13] on div "sales" at bounding box center [449, 14] width 26 height 14
click at [485, 82] on div "Price Level Manager" at bounding box center [494, 83] width 59 height 9
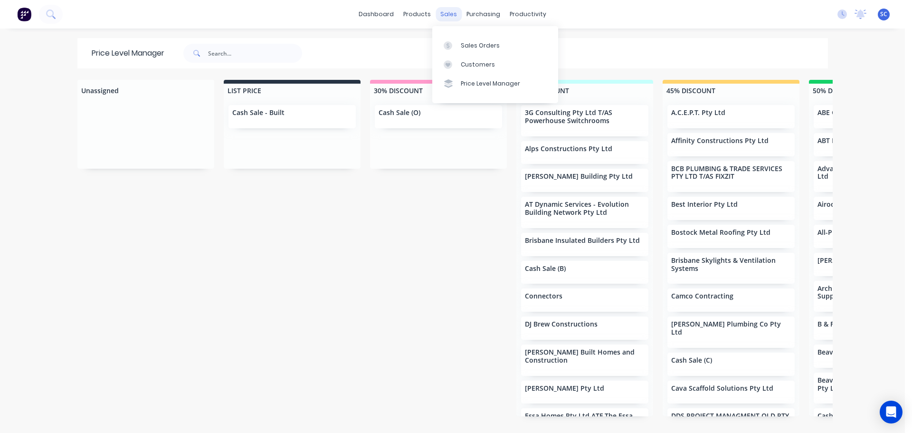
click at [442, 9] on div "sales" at bounding box center [449, 14] width 26 height 14
click at [466, 59] on link "Customers" at bounding box center [495, 64] width 126 height 19
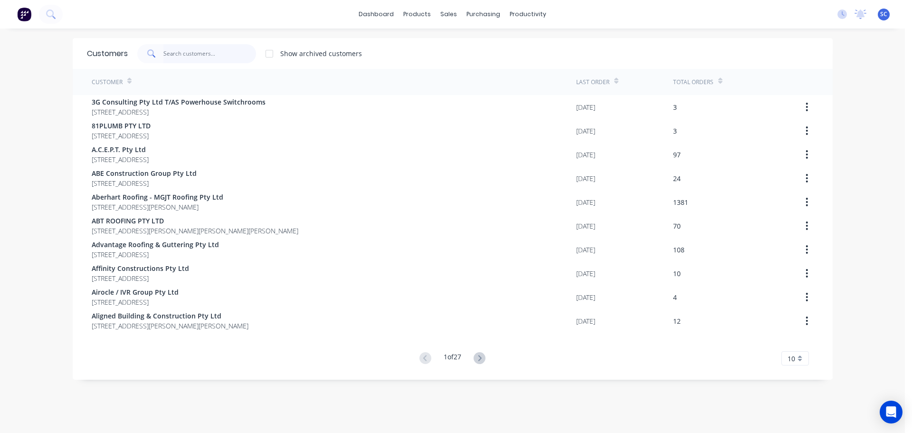
click at [180, 46] on input "text" at bounding box center [209, 53] width 93 height 19
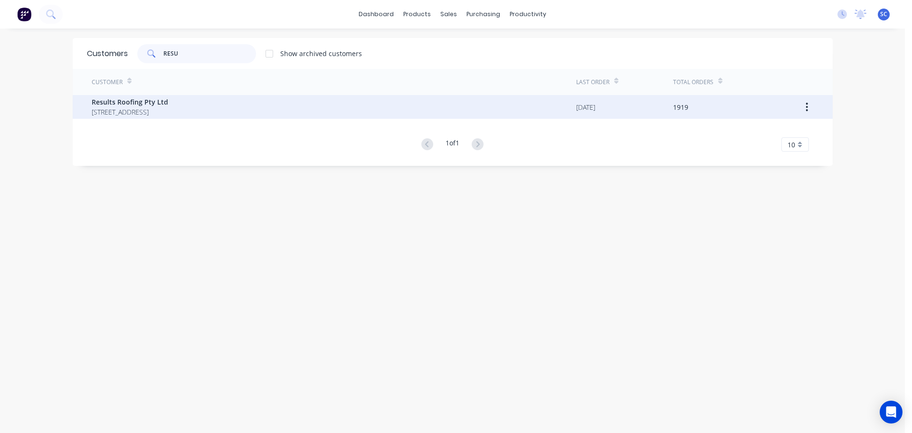
type input "RESU"
click at [126, 113] on span "71 York Street Coorparoo Queensland Australia 4151" at bounding box center [130, 112] width 76 height 10
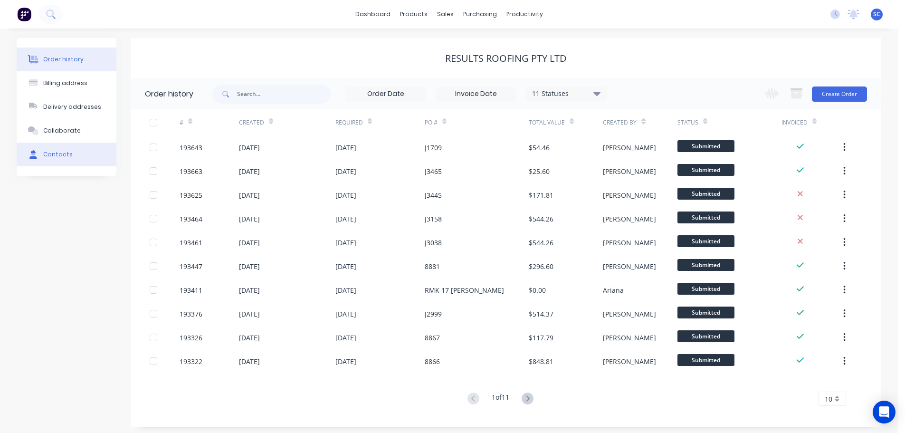
click at [70, 160] on button "Contacts" at bounding box center [67, 155] width 100 height 24
select select "AU"
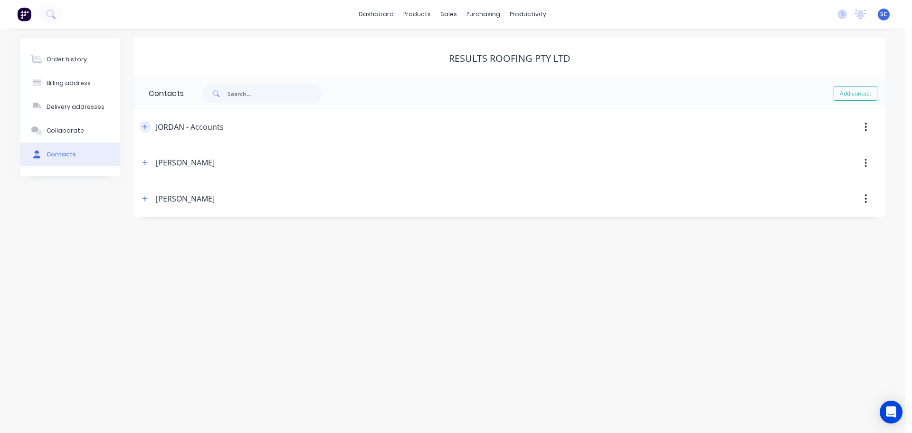
click at [147, 130] on icon "button" at bounding box center [145, 127] width 6 height 7
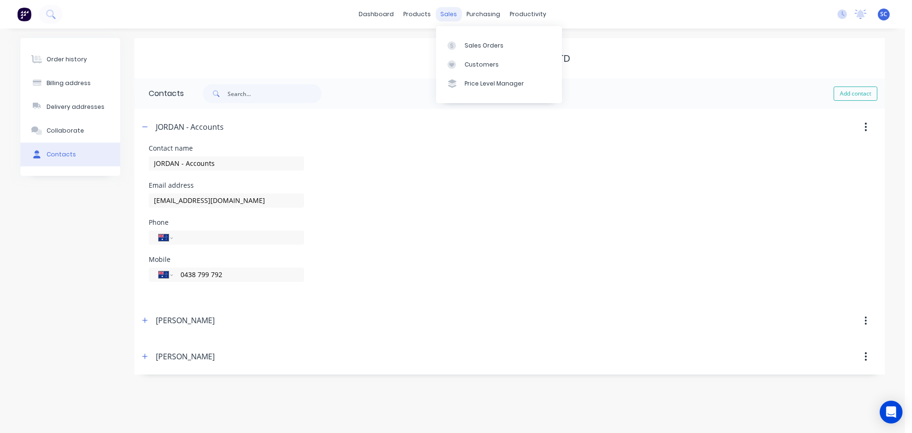
click at [452, 12] on div "sales" at bounding box center [449, 14] width 26 height 14
click at [482, 61] on div "Customers" at bounding box center [482, 64] width 34 height 9
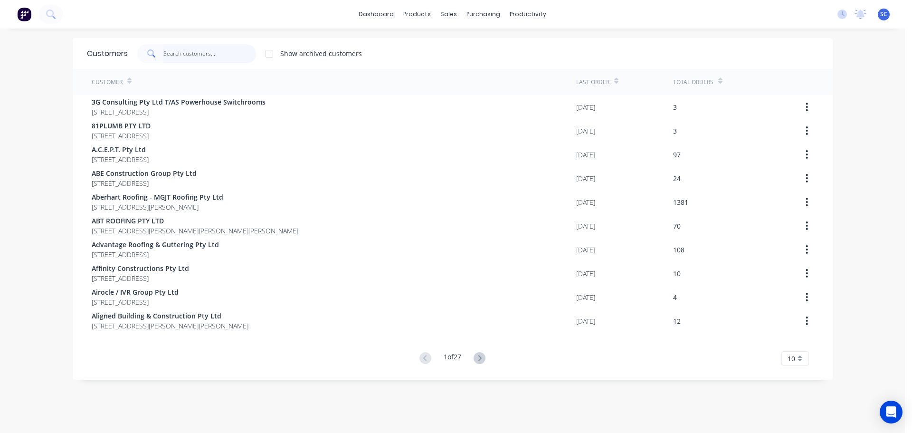
click at [173, 53] on input "text" at bounding box center [209, 53] width 93 height 19
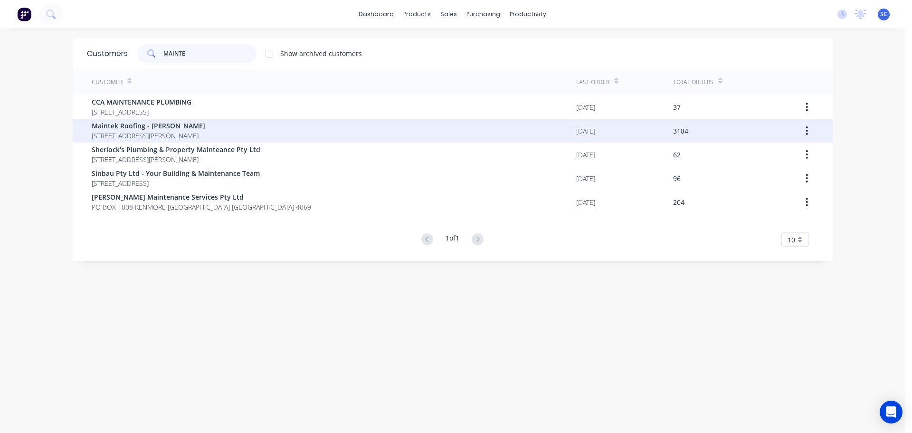
type input "MAINTE"
click at [136, 131] on span "247-251 Wilson Road BUCCAN Queensland Australia 4207" at bounding box center [149, 136] width 114 height 10
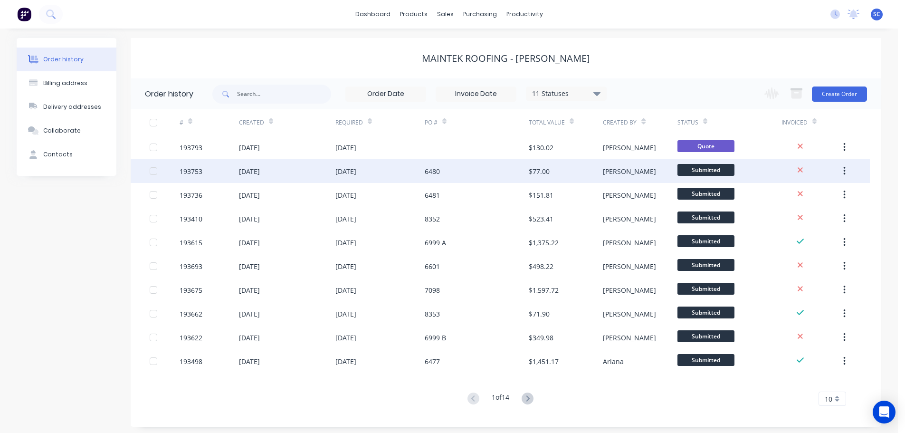
click at [287, 170] on div "[DATE]" at bounding box center [287, 171] width 96 height 24
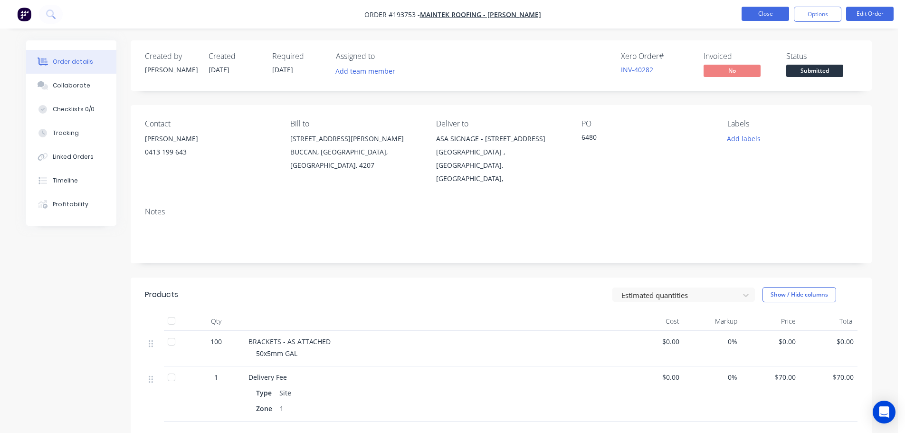
click at [767, 9] on button "Close" at bounding box center [766, 14] width 48 height 14
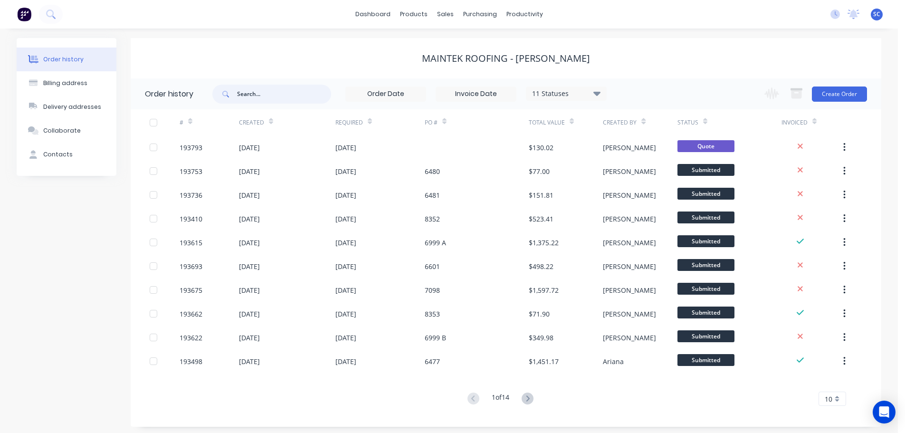
click at [278, 92] on input "text" at bounding box center [284, 94] width 94 height 19
click at [467, 40] on link "Sales Orders" at bounding box center [495, 45] width 126 height 19
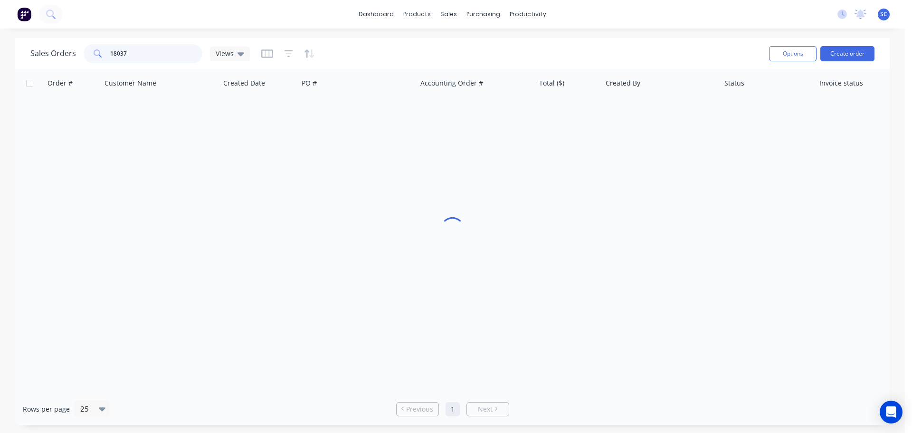
drag, startPoint x: 133, startPoint y: 56, endPoint x: 102, endPoint y: 56, distance: 31.8
click at [103, 54] on div "18037" at bounding box center [143, 53] width 119 height 19
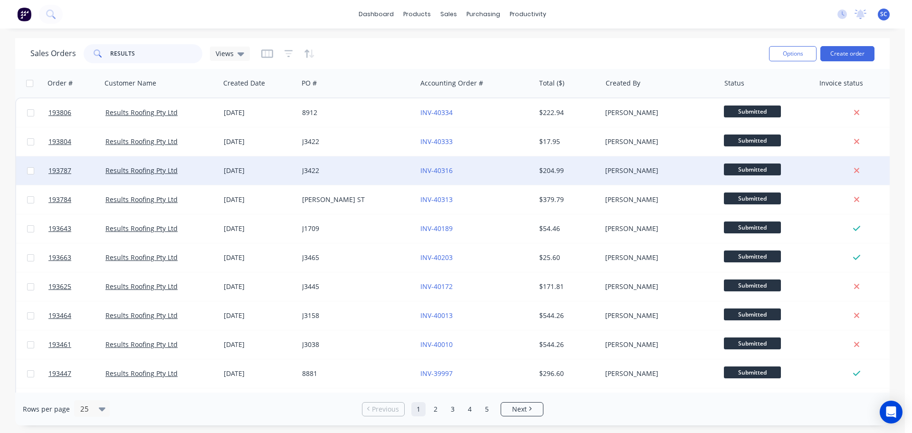
type input "RESULTS"
click at [365, 162] on div "J3422" at bounding box center [357, 170] width 118 height 29
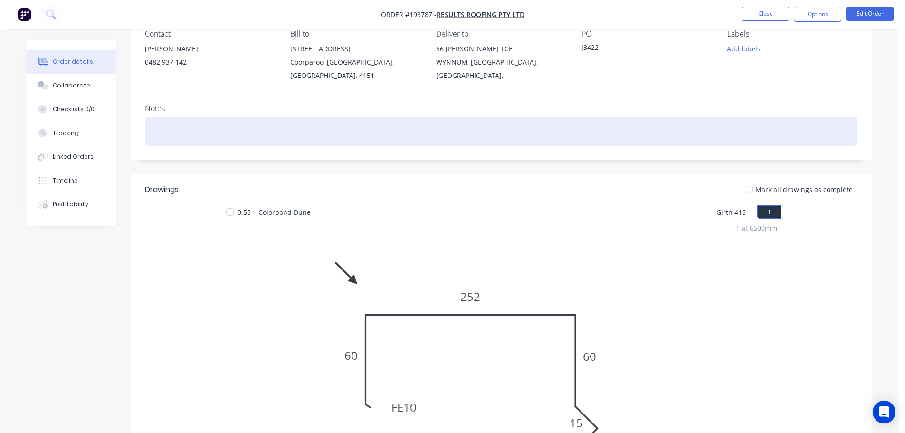
scroll to position [143, 0]
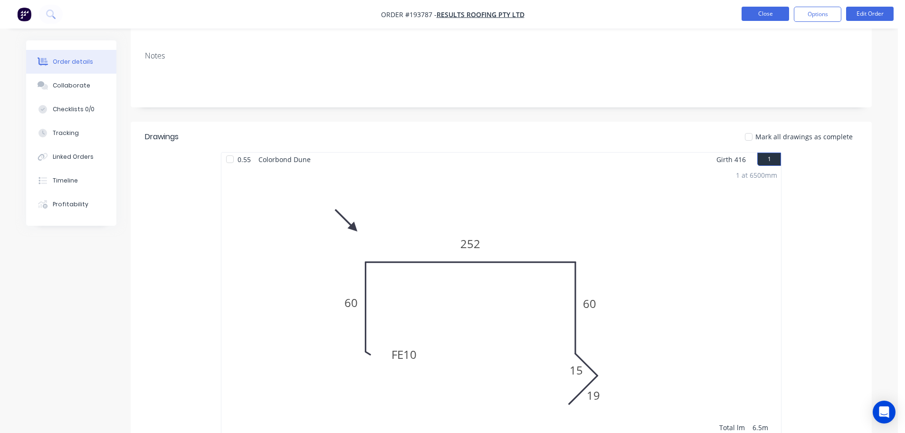
click at [762, 10] on button "Close" at bounding box center [766, 14] width 48 height 14
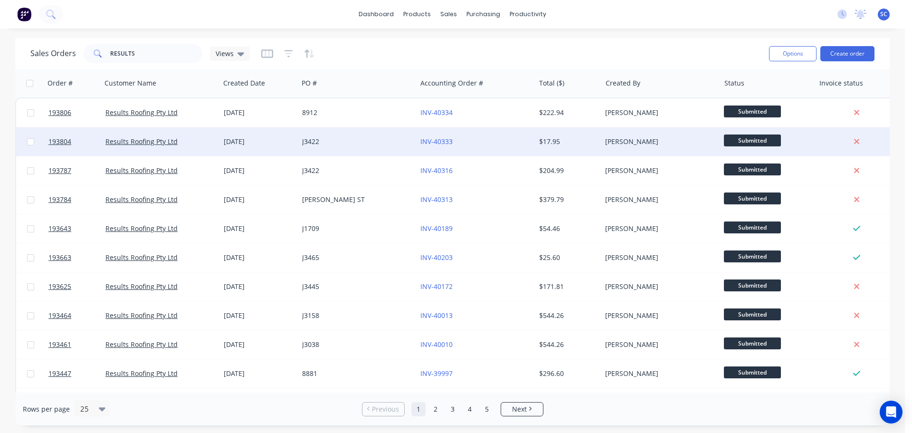
click at [347, 143] on div "J3422" at bounding box center [354, 142] width 105 height 10
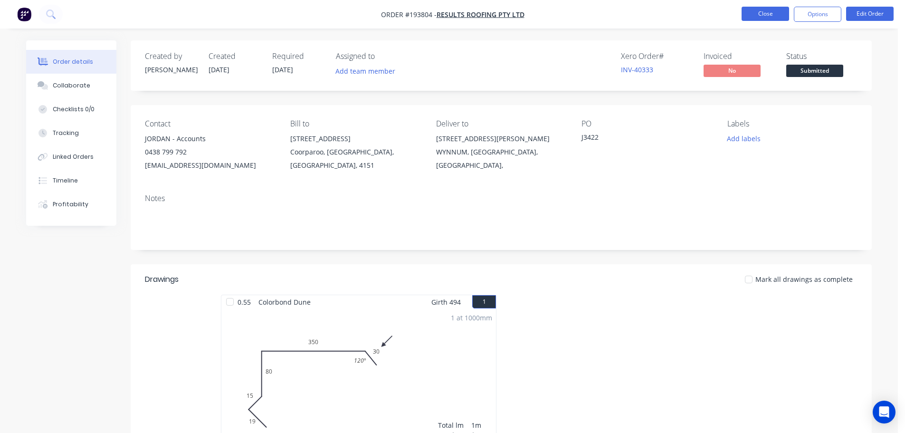
click at [756, 18] on button "Close" at bounding box center [766, 14] width 48 height 14
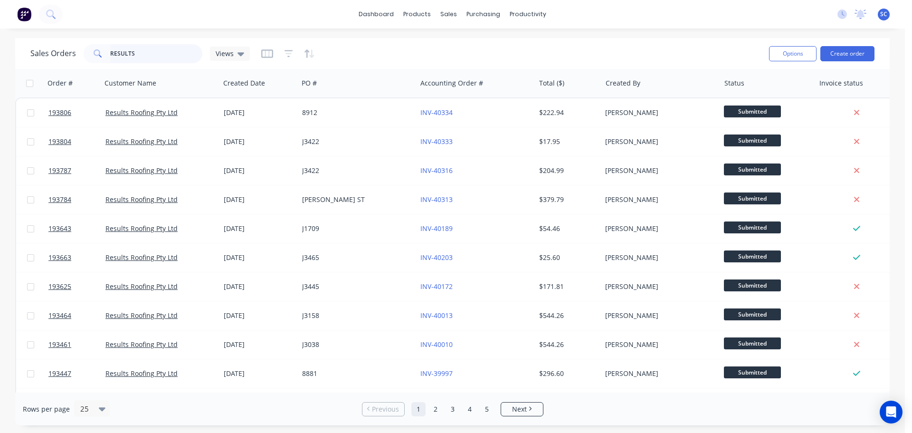
click at [158, 46] on input "RESULTS" at bounding box center [156, 53] width 93 height 19
drag, startPoint x: 155, startPoint y: 48, endPoint x: 105, endPoint y: 54, distance: 50.3
click at [107, 52] on div "RESULTS" at bounding box center [143, 53] width 119 height 19
click at [134, 48] on input "RESULTS" at bounding box center [156, 53] width 93 height 19
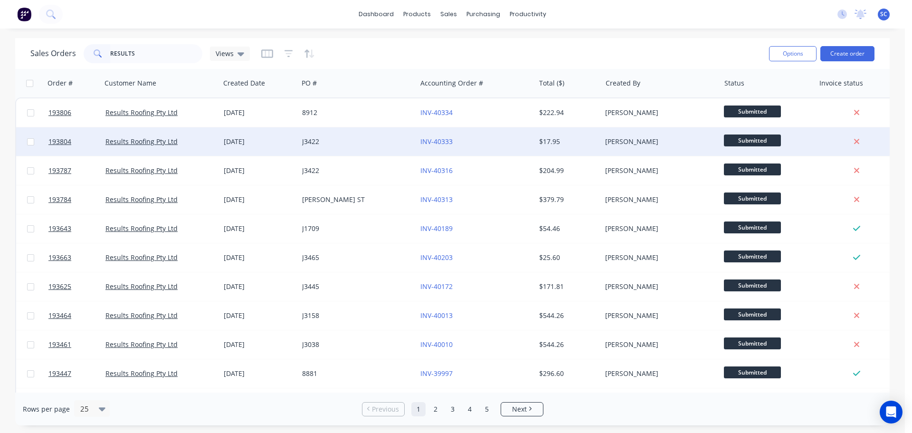
click at [371, 145] on div "J3422" at bounding box center [354, 142] width 105 height 10
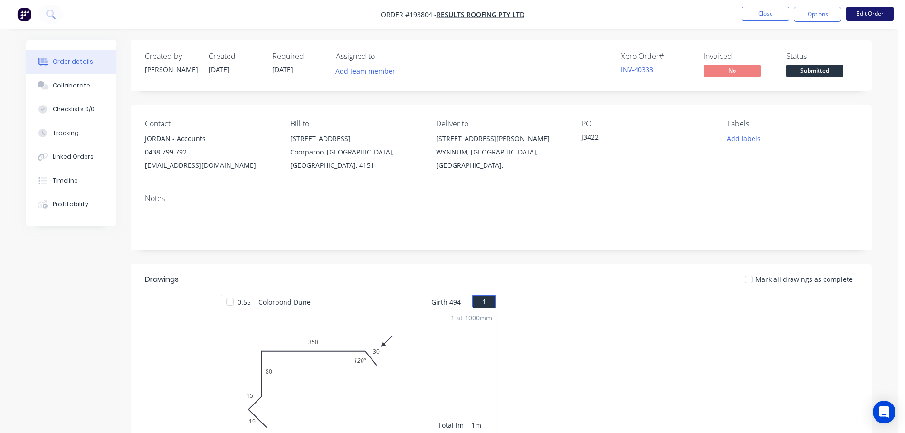
click at [857, 14] on button "Edit Order" at bounding box center [870, 14] width 48 height 14
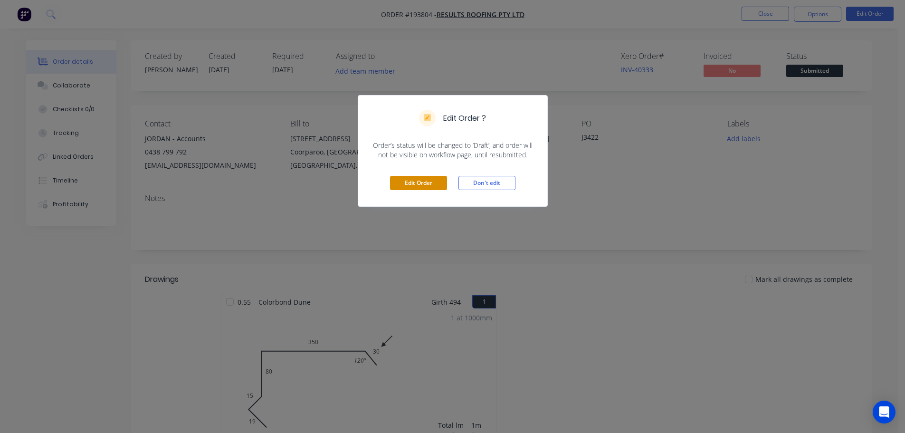
click at [421, 177] on button "Edit Order" at bounding box center [418, 183] width 57 height 14
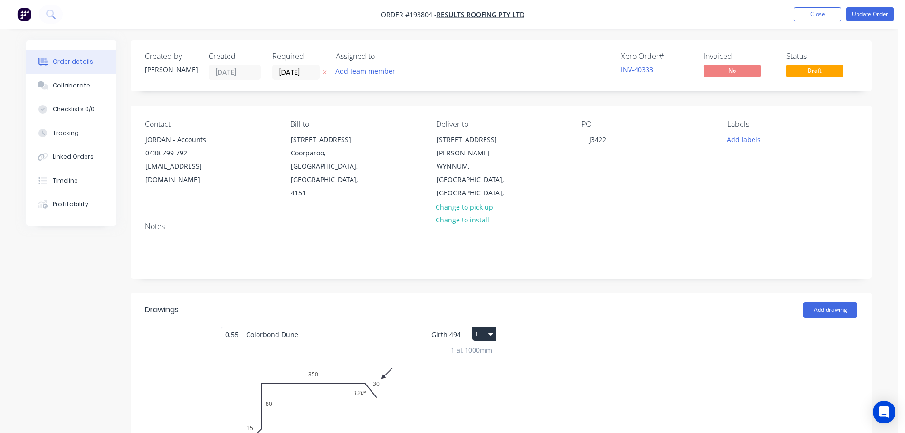
drag, startPoint x: 286, startPoint y: 74, endPoint x: 287, endPoint y: 84, distance: 10.1
click at [286, 73] on input "26/09/25" at bounding box center [296, 72] width 47 height 14
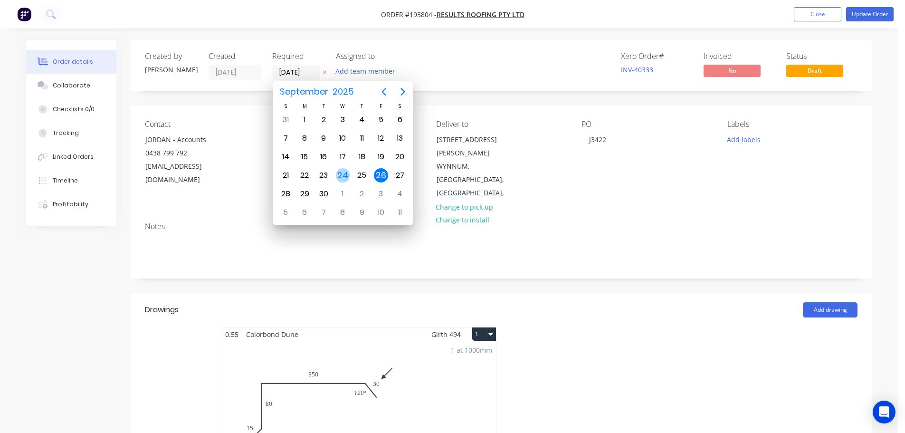
click at [343, 177] on div "24" at bounding box center [343, 175] width 14 height 14
type input "24/09/25"
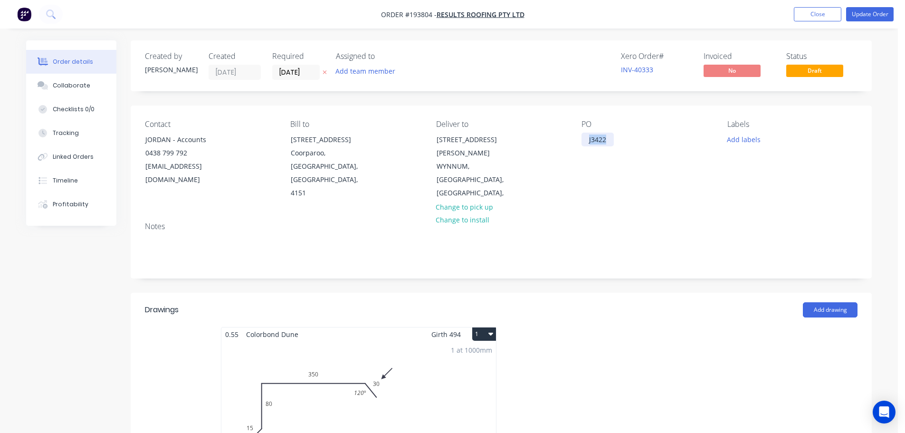
drag, startPoint x: 608, startPoint y: 142, endPoint x: 644, endPoint y: 293, distance: 155.0
click at [551, 143] on div "Contact JORDAN - Accounts 0438 799 792 jordan@resultsroofing.com.au Bill to 71 …" at bounding box center [501, 159] width 741 height 109
click at [808, 17] on button "Close" at bounding box center [818, 14] width 48 height 14
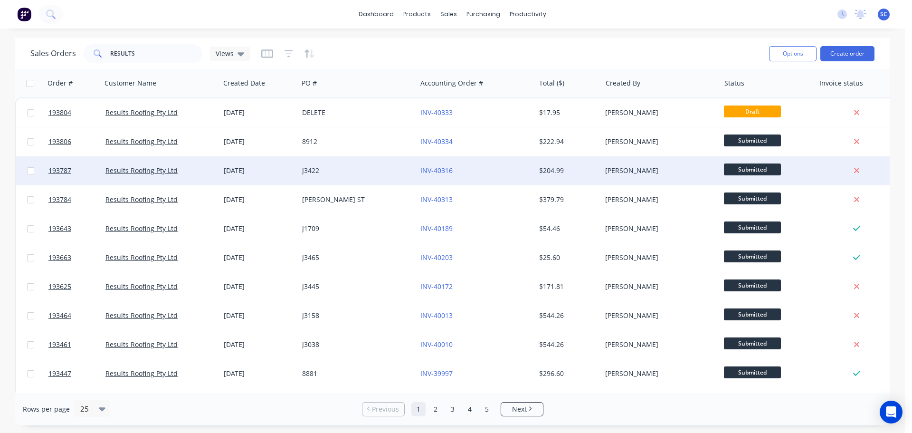
click at [375, 172] on div "J3422" at bounding box center [354, 171] width 105 height 10
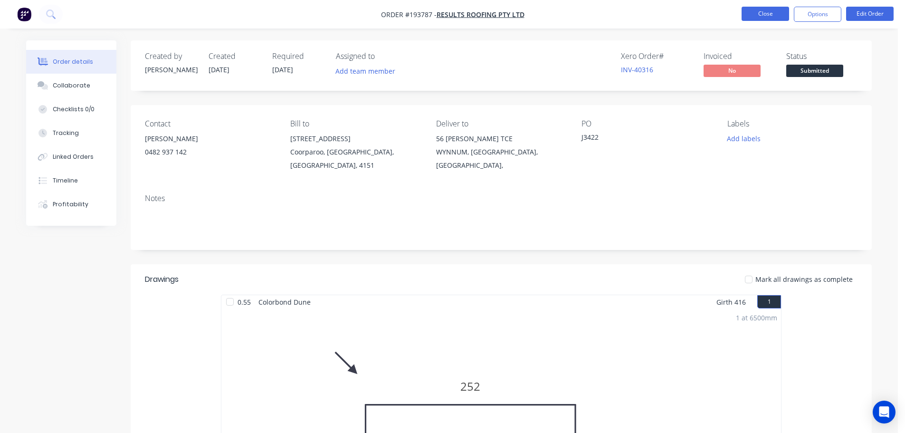
click at [757, 16] on button "Close" at bounding box center [766, 14] width 48 height 14
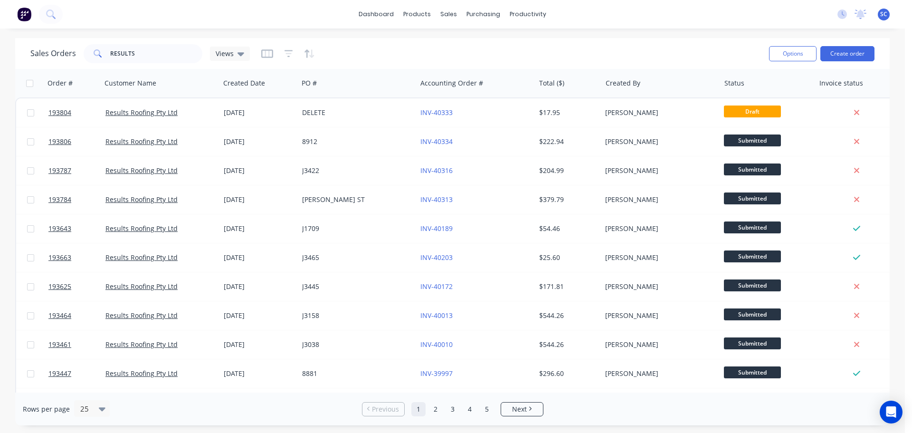
click at [622, 44] on div "Sales Orders RESULTS Views" at bounding box center [395, 53] width 731 height 23
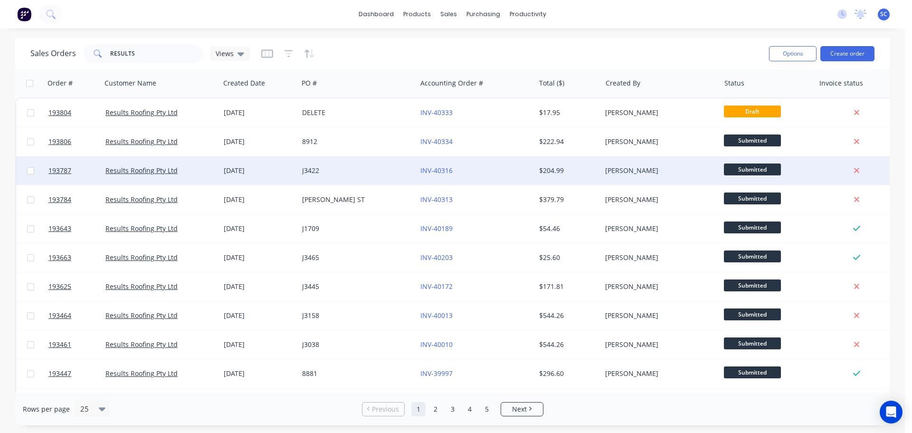
click at [375, 171] on div "J3422" at bounding box center [354, 171] width 105 height 10
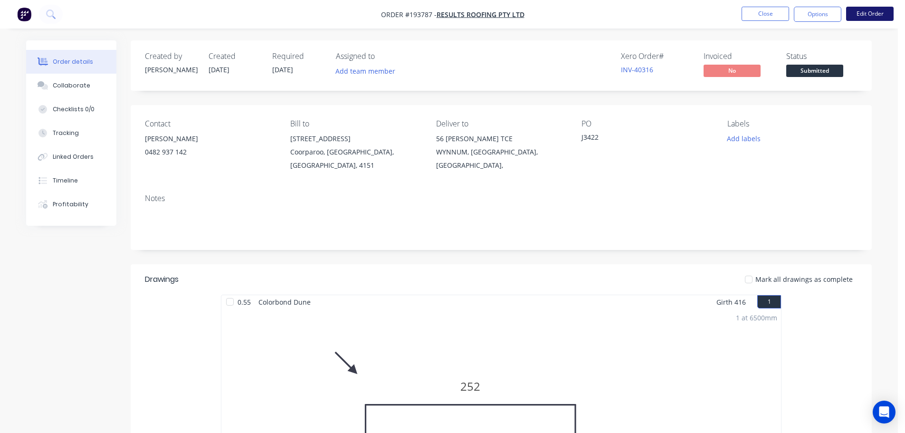
click at [865, 15] on button "Edit Order" at bounding box center [870, 14] width 48 height 14
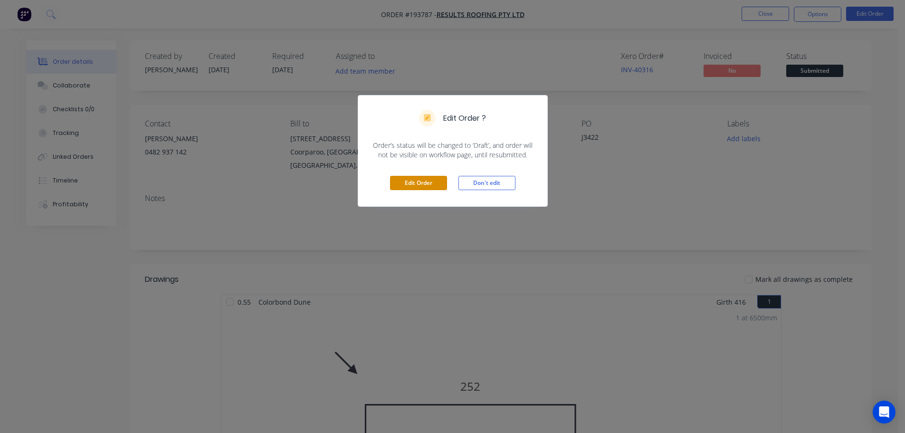
drag, startPoint x: 413, startPoint y: 178, endPoint x: 542, endPoint y: 163, distance: 129.1
click at [414, 178] on button "Edit Order" at bounding box center [418, 183] width 57 height 14
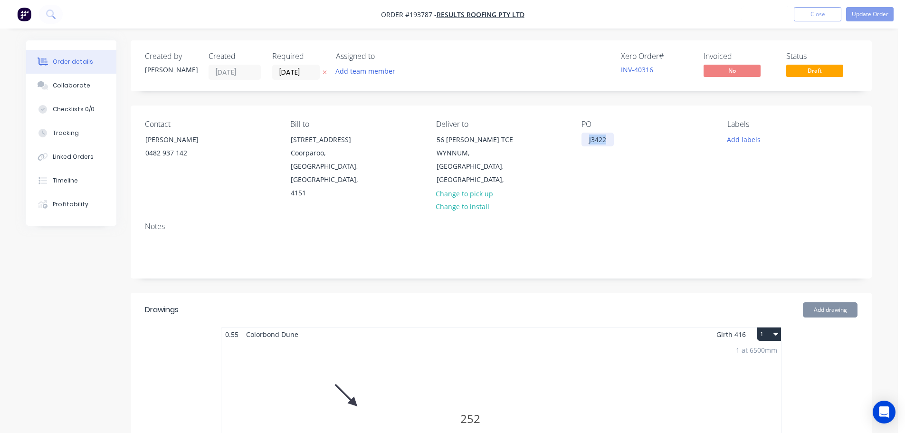
drag, startPoint x: 613, startPoint y: 138, endPoint x: 571, endPoint y: 138, distance: 41.8
click at [571, 138] on div "Contact BRETT 0482 937 142 Bill to 71 York Street Coorparoo, Queensland, Austra…" at bounding box center [501, 159] width 741 height 109
click at [283, 70] on input "26/09/25" at bounding box center [296, 72] width 47 height 14
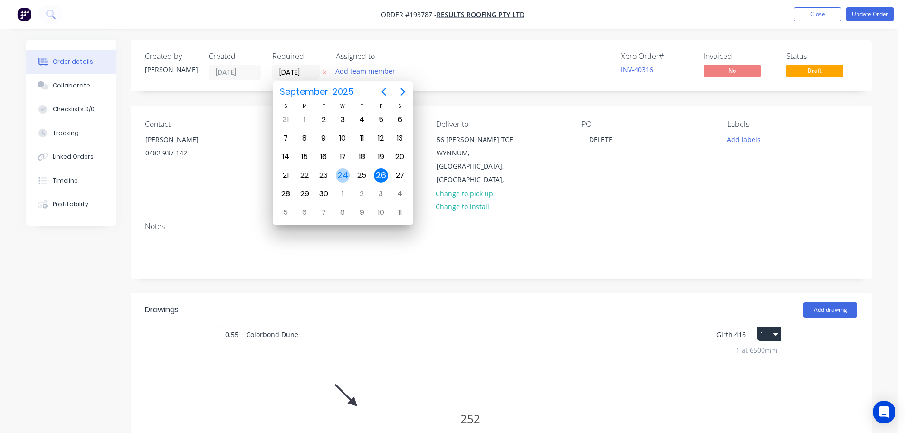
click at [340, 172] on div "24" at bounding box center [343, 175] width 14 height 14
type input "24/09/25"
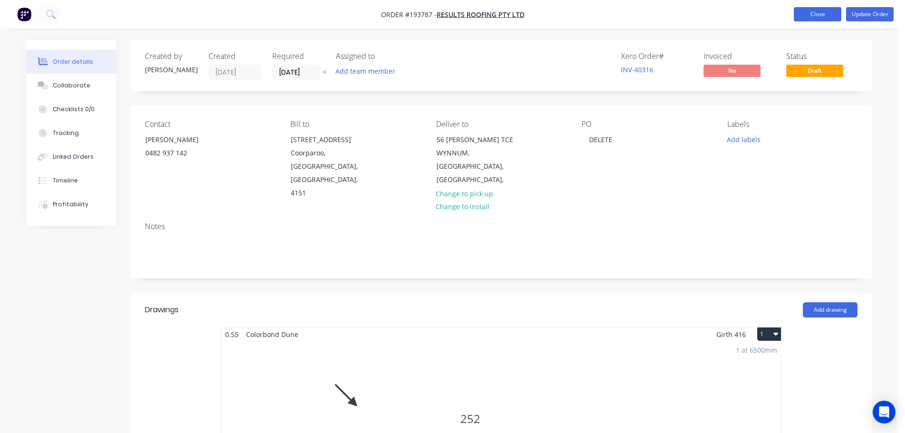
click at [820, 19] on button "Close" at bounding box center [818, 14] width 48 height 14
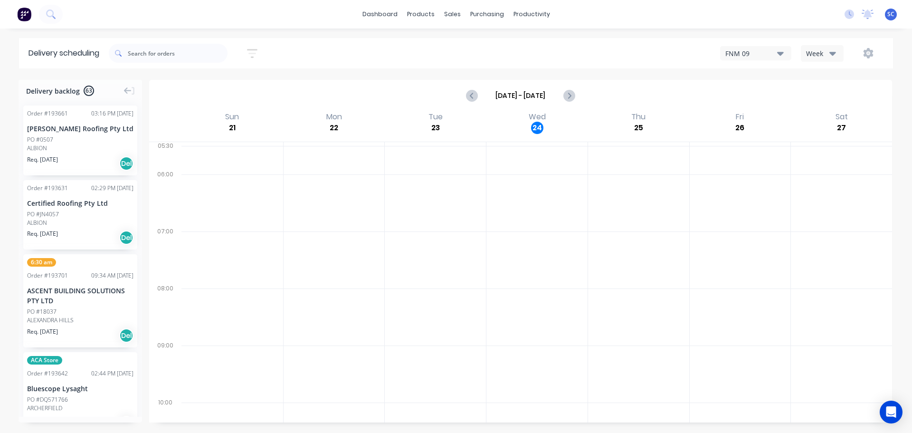
click at [253, 54] on icon "button" at bounding box center [252, 52] width 8 height 1
drag, startPoint x: 199, startPoint y: 89, endPoint x: 206, endPoint y: 110, distance: 22.7
click at [199, 89] on input "25/09/25 - 25/09/25" at bounding box center [208, 89] width 88 height 14
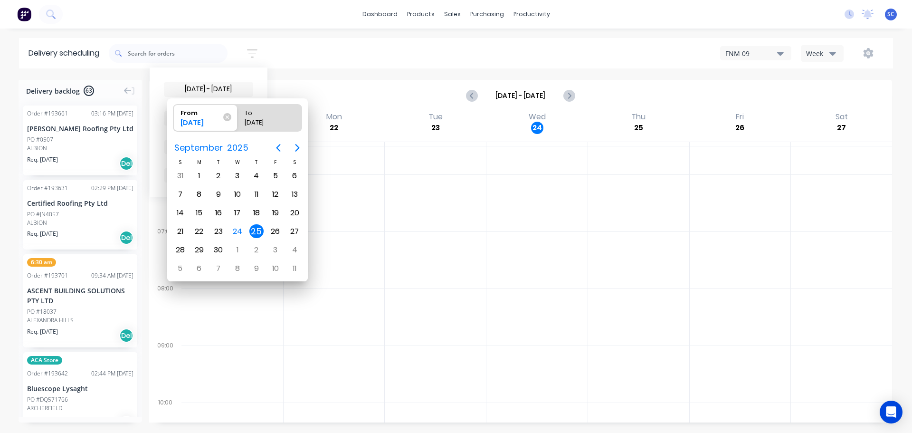
click at [255, 236] on div "25" at bounding box center [256, 231] width 14 height 14
radio input "false"
radio input "true"
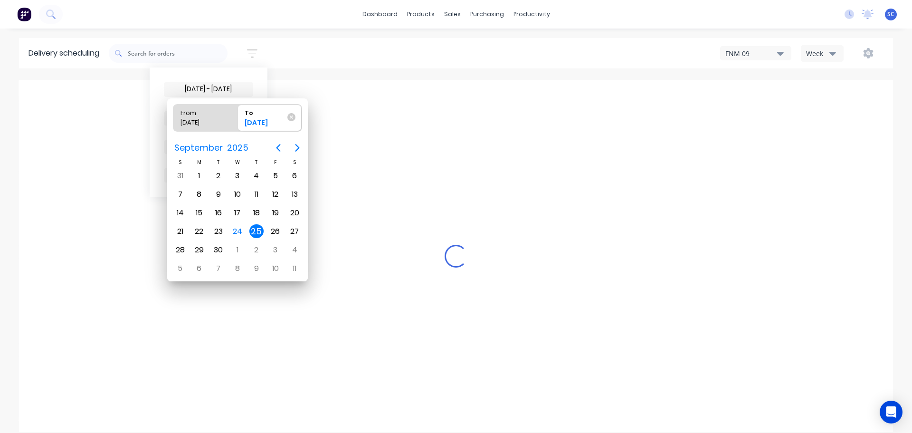
click at [257, 231] on div "25" at bounding box center [256, 231] width 14 height 14
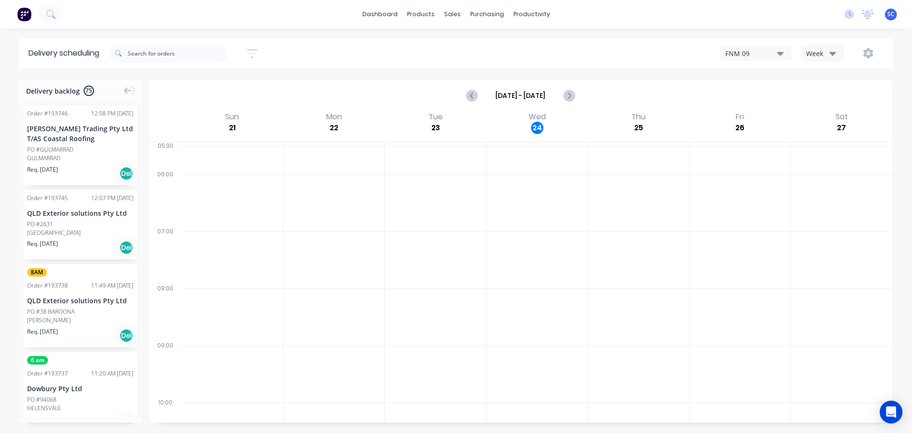
click at [255, 51] on icon "button" at bounding box center [252, 54] width 10 height 12
drag, startPoint x: 219, startPoint y: 92, endPoint x: 220, endPoint y: 104, distance: 11.4
click at [219, 93] on input "25/09/25 - 25/09/25" at bounding box center [208, 89] width 88 height 14
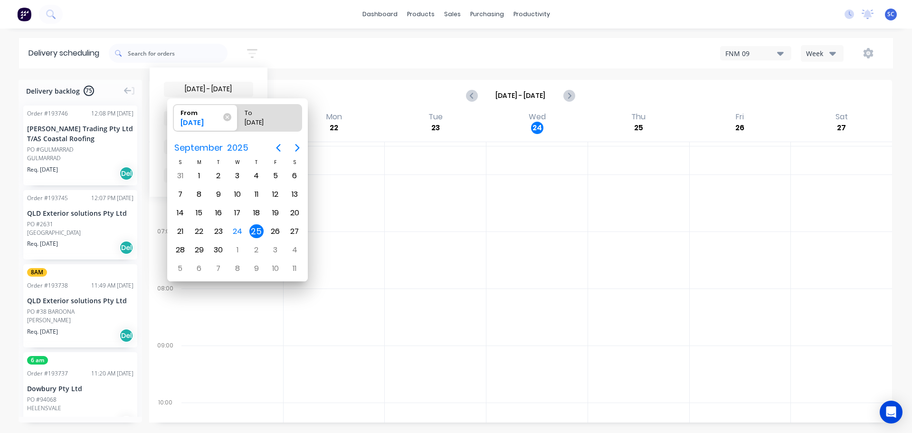
click at [259, 230] on div "25" at bounding box center [256, 231] width 14 height 14
radio input "false"
radio input "true"
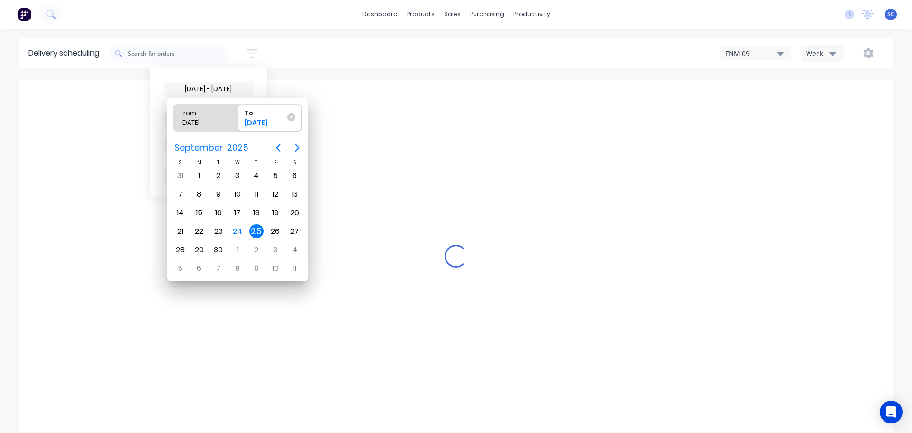
click at [255, 231] on div "25" at bounding box center [256, 231] width 14 height 14
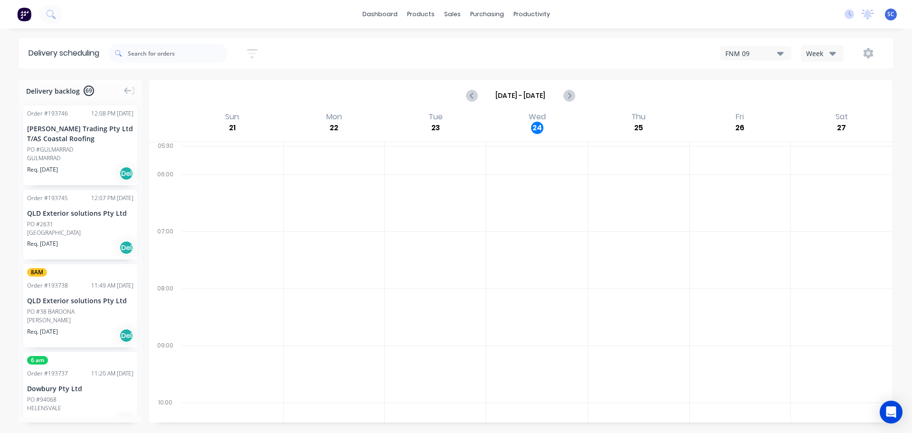
click at [256, 48] on icon "button" at bounding box center [252, 54] width 10 height 12
click at [243, 145] on icon "button" at bounding box center [242, 147] width 7 height 10
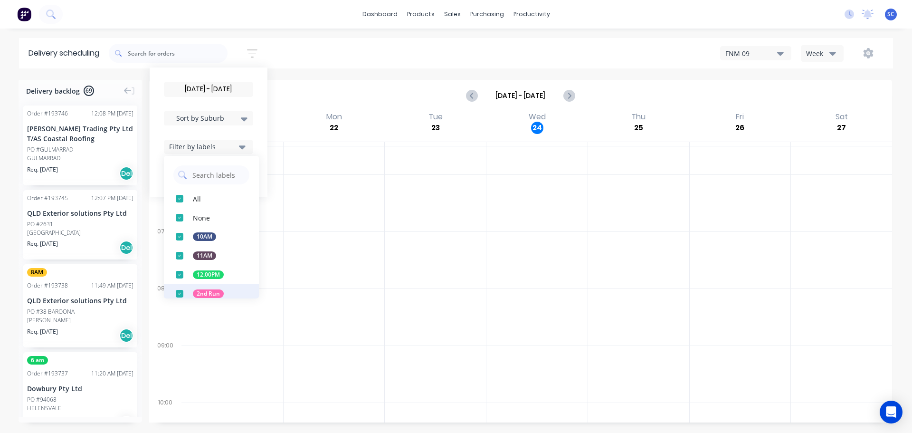
click at [184, 294] on div "button" at bounding box center [179, 293] width 19 height 19
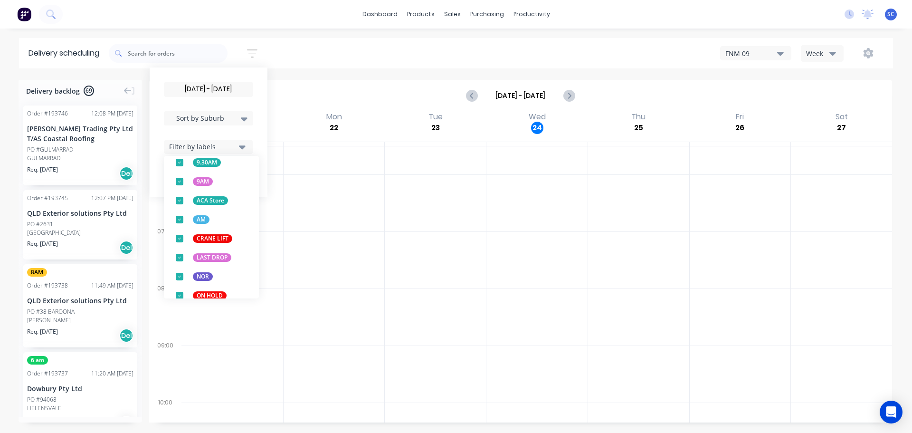
scroll to position [373, 0]
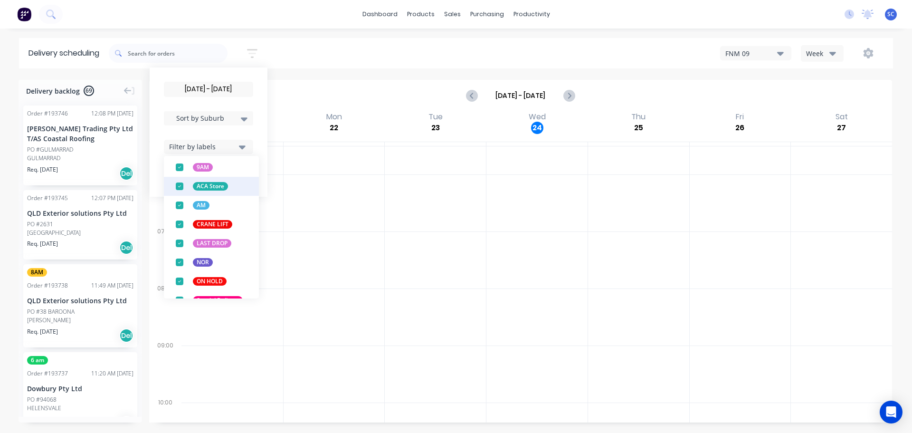
click at [182, 187] on div "button" at bounding box center [179, 186] width 19 height 19
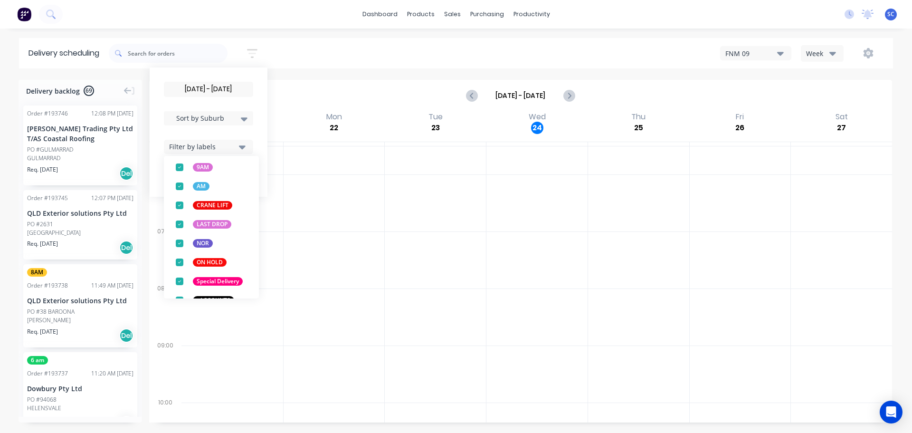
click at [305, 46] on div "25/09/25 - 25/09/25 Sort by Suburb Created date Required date Order number Cust…" at bounding box center [501, 53] width 784 height 27
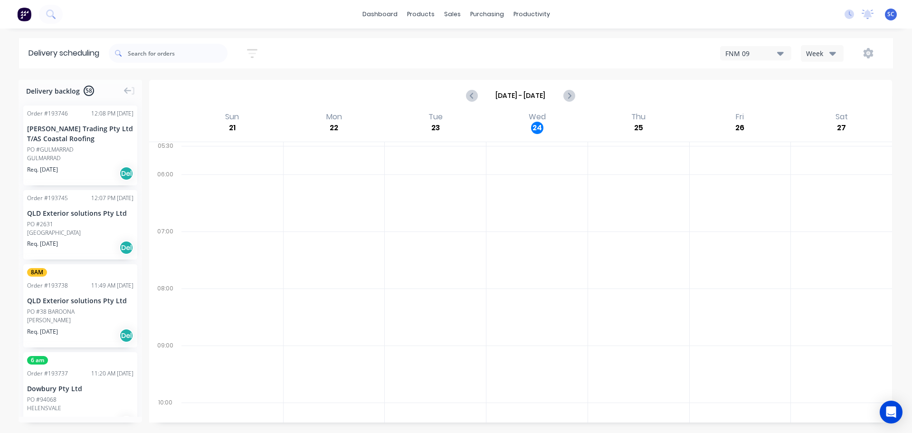
click at [264, 49] on button "button" at bounding box center [252, 53] width 30 height 19
drag, startPoint x: 248, startPoint y: 146, endPoint x: 242, endPoint y: 152, distance: 8.8
click at [246, 146] on icon "button" at bounding box center [242, 147] width 7 height 4
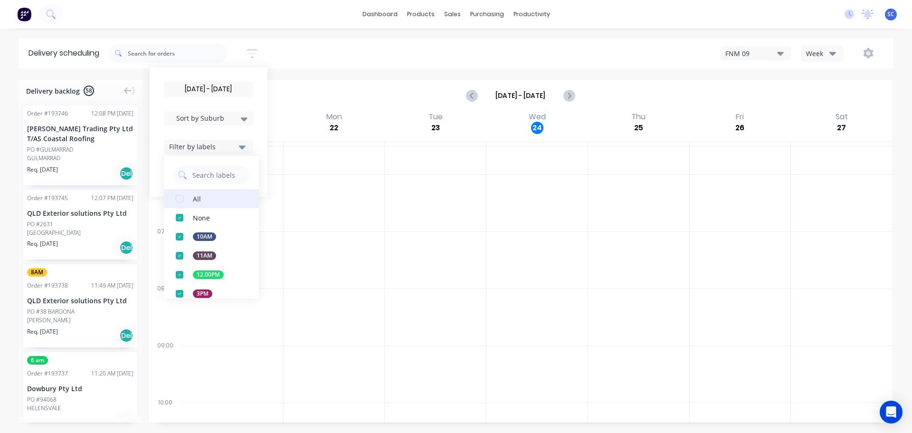
click at [185, 199] on div "button" at bounding box center [179, 198] width 19 height 19
click at [304, 53] on div "25/09/25 - 25/09/25 Sort by Suburb Created date Required date Order number Cust…" at bounding box center [501, 53] width 784 height 27
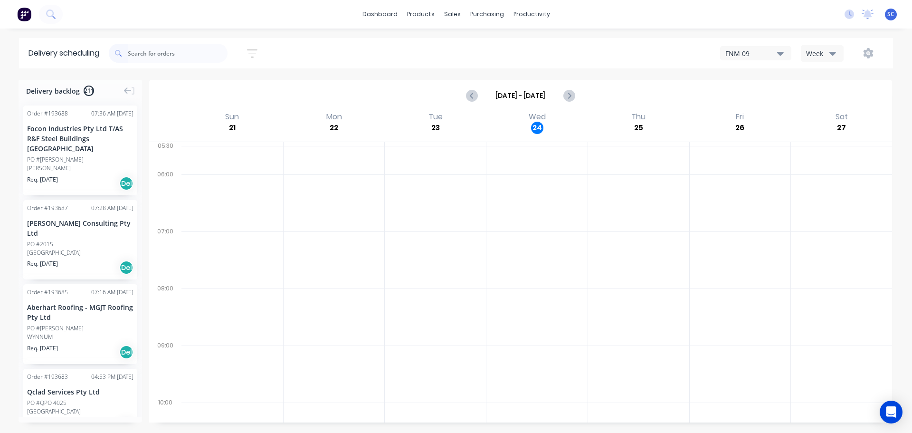
click at [152, 44] on input "text" at bounding box center [178, 53] width 100 height 19
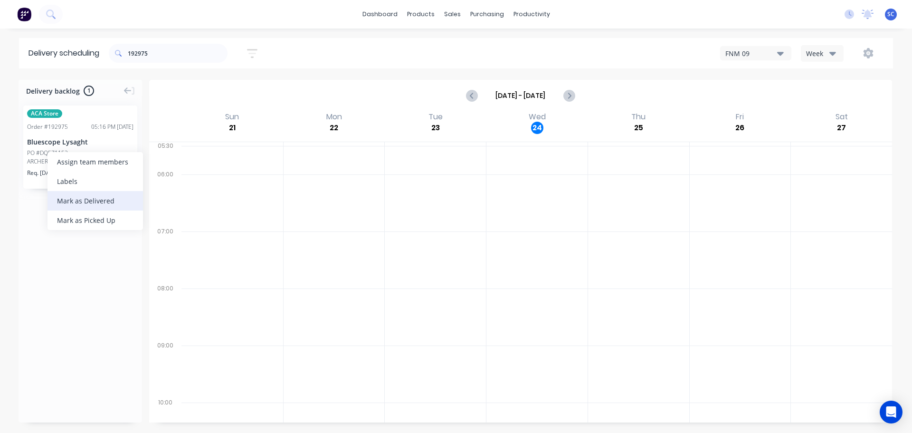
click at [89, 202] on div "Mark as Delivered" at bounding box center [95, 200] width 95 height 19
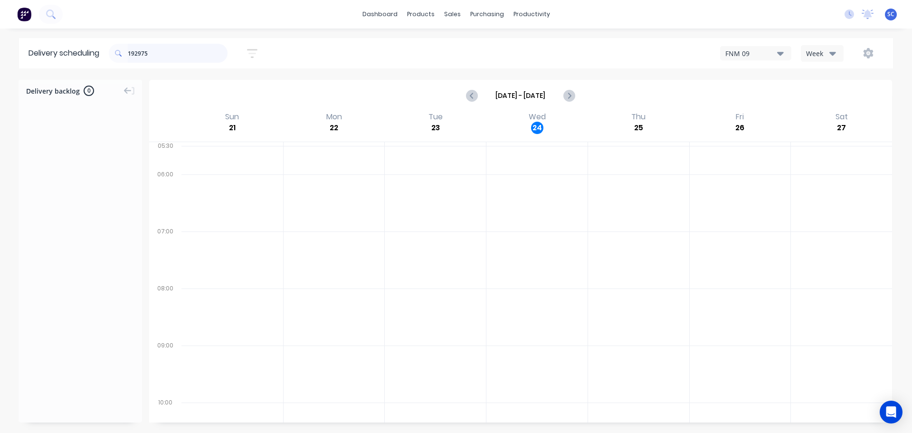
click at [159, 57] on input "192975" at bounding box center [178, 53] width 100 height 19
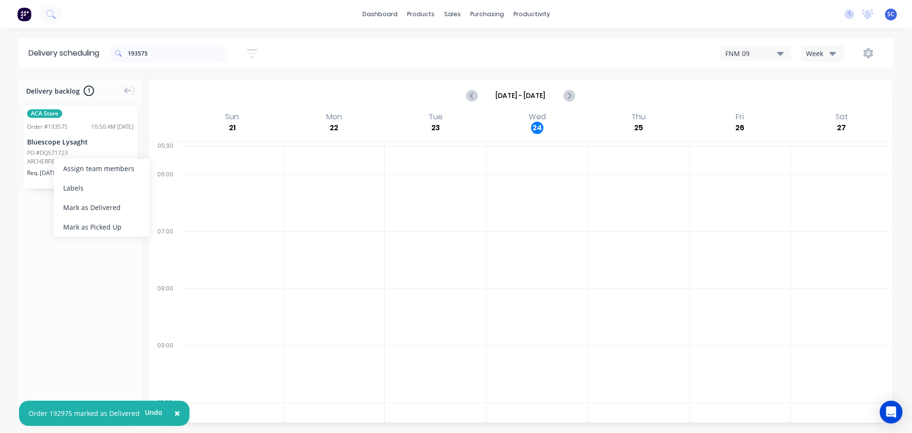
click at [103, 208] on div "Mark as Delivered" at bounding box center [101, 207] width 95 height 19
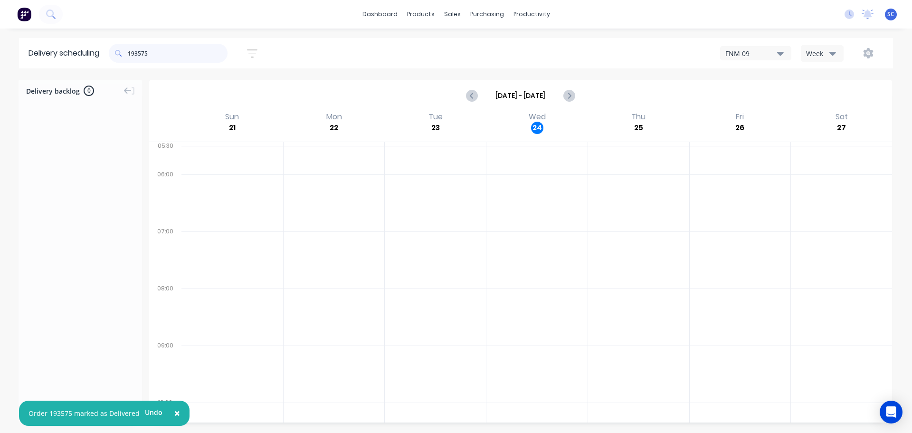
click at [157, 48] on input "193575" at bounding box center [178, 53] width 100 height 19
click at [86, 202] on div "Mark as Delivered" at bounding box center [102, 208] width 95 height 19
click at [161, 51] on input "193584" at bounding box center [178, 53] width 100 height 19
click at [100, 188] on div "Mark as Delivered" at bounding box center [111, 189] width 95 height 19
click at [162, 54] on input "193565" at bounding box center [178, 53] width 100 height 19
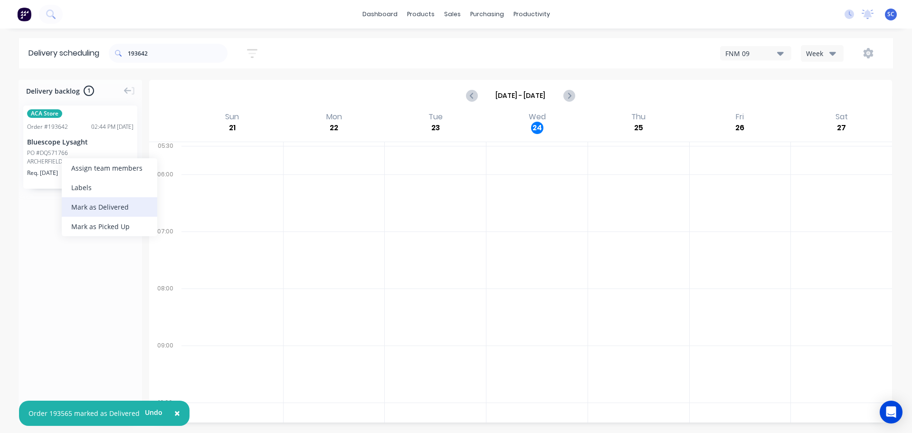
click at [95, 208] on div "Mark as Delivered" at bounding box center [109, 206] width 95 height 19
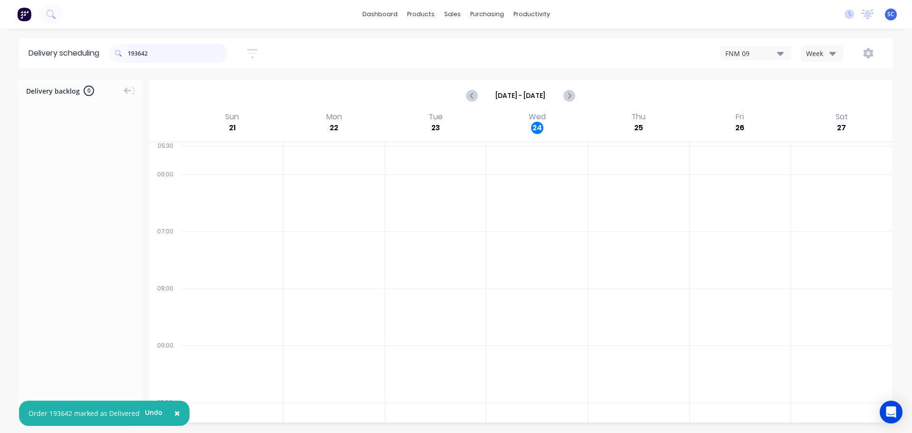
click at [160, 55] on input "193642" at bounding box center [178, 53] width 100 height 19
click at [90, 212] on div "Mark as Delivered" at bounding box center [102, 211] width 95 height 19
click at [163, 55] on input "193367" at bounding box center [178, 53] width 100 height 19
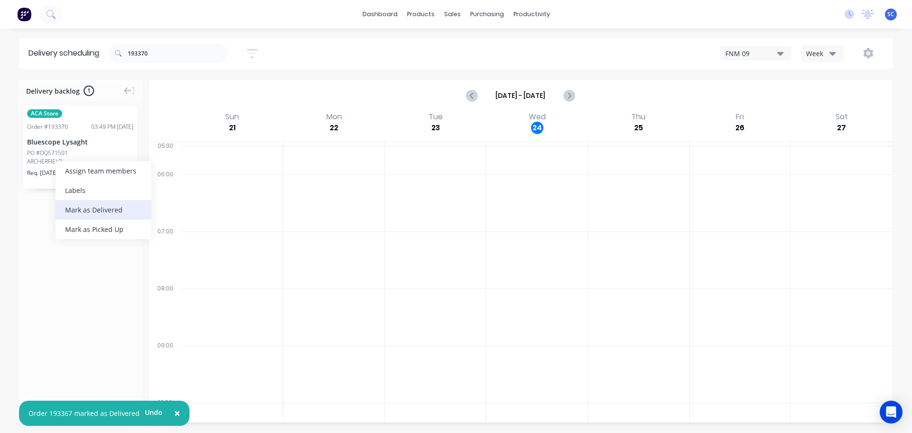
click at [91, 207] on div "Mark as Delivered" at bounding box center [103, 209] width 95 height 19
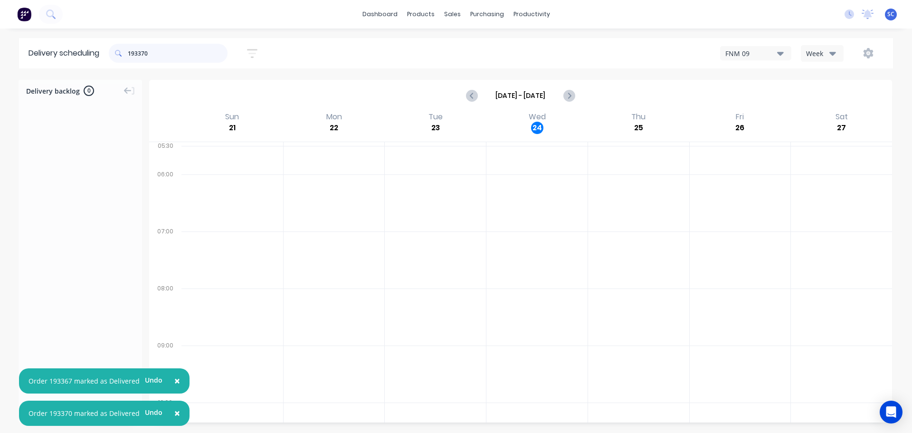
click at [154, 52] on input "193370" at bounding box center [178, 53] width 100 height 19
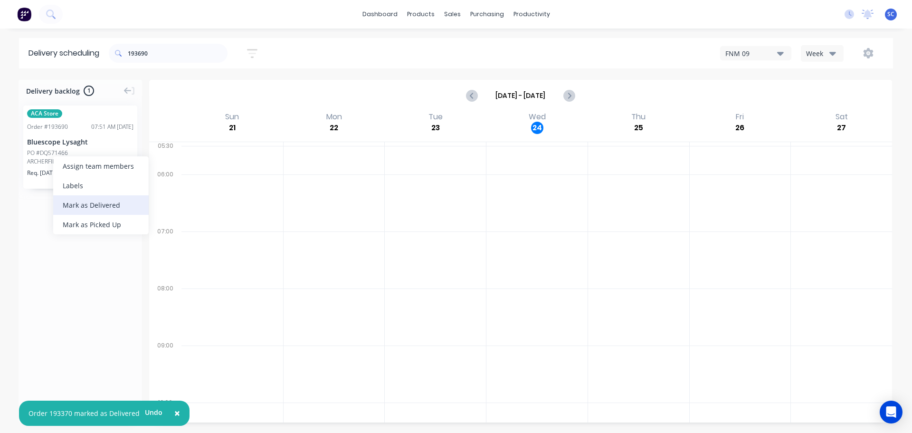
click at [93, 205] on div "Mark as Delivered" at bounding box center [100, 204] width 95 height 19
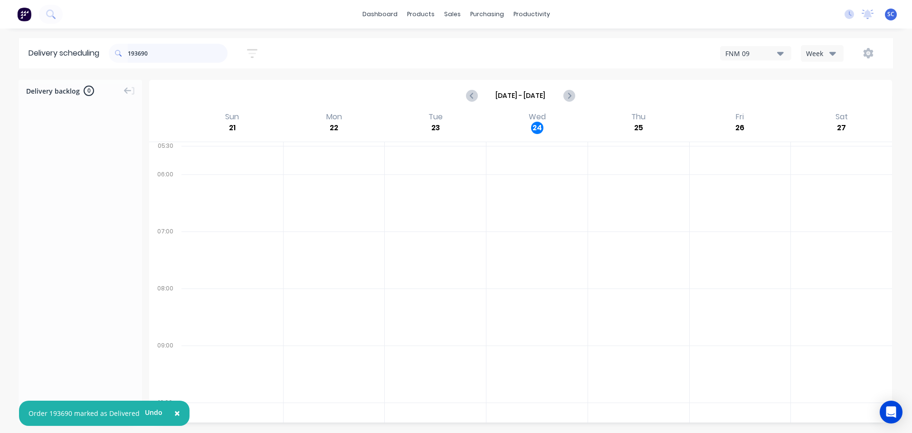
click at [165, 53] on input "193690" at bounding box center [178, 53] width 100 height 19
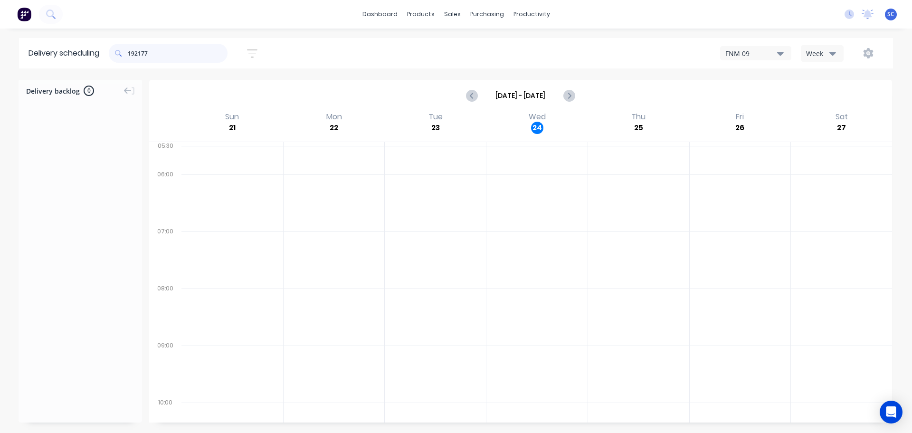
click at [164, 56] on input "192177" at bounding box center [178, 53] width 100 height 19
click at [96, 185] on div "Mark as Delivered" at bounding box center [104, 186] width 95 height 19
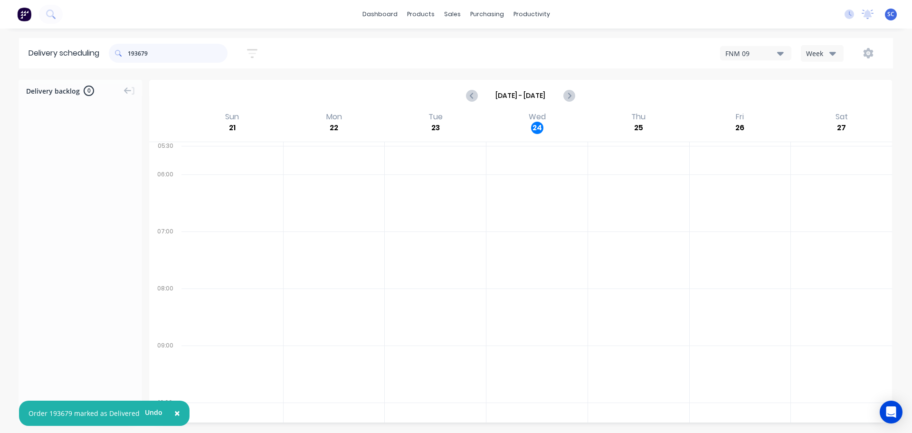
click at [158, 51] on input "193679" at bounding box center [178, 53] width 100 height 19
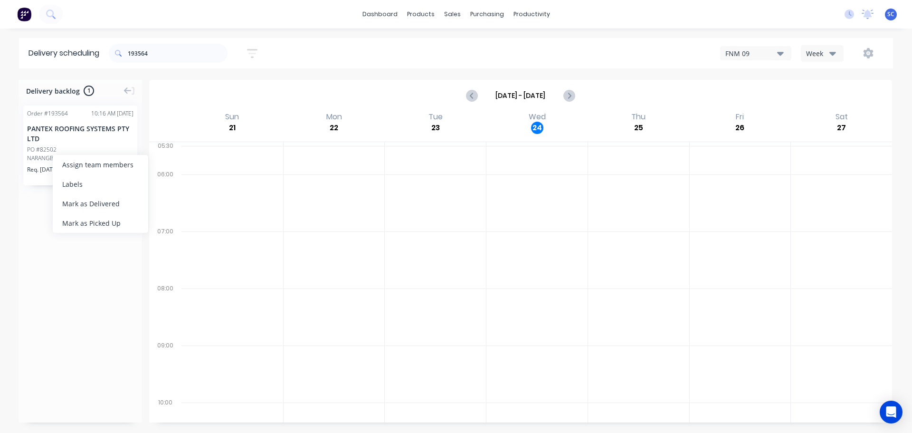
click at [94, 203] on div "Mark as Delivered" at bounding box center [100, 203] width 95 height 19
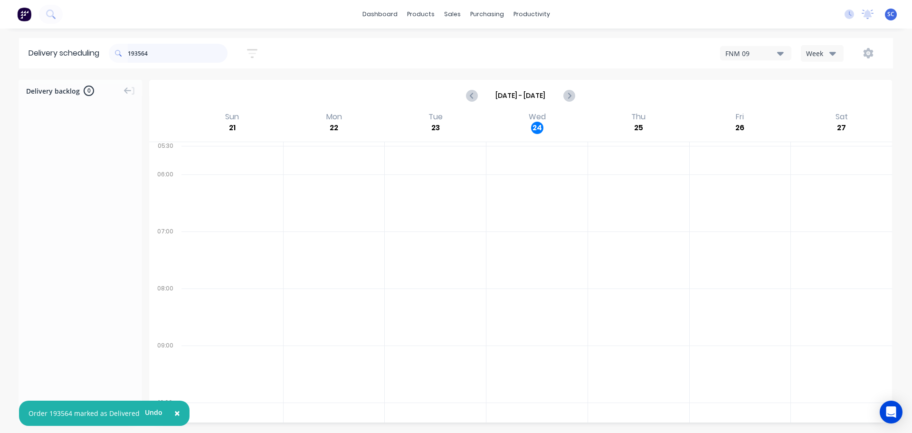
click at [162, 51] on input "193564" at bounding box center [178, 53] width 100 height 19
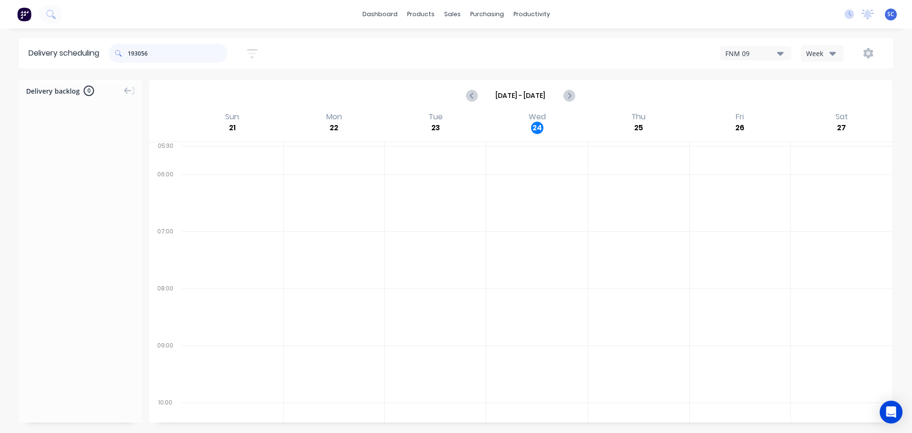
click at [159, 57] on input "193056" at bounding box center [178, 53] width 100 height 19
type input "193698"
drag, startPoint x: 67, startPoint y: 147, endPoint x: 74, endPoint y: 150, distance: 8.3
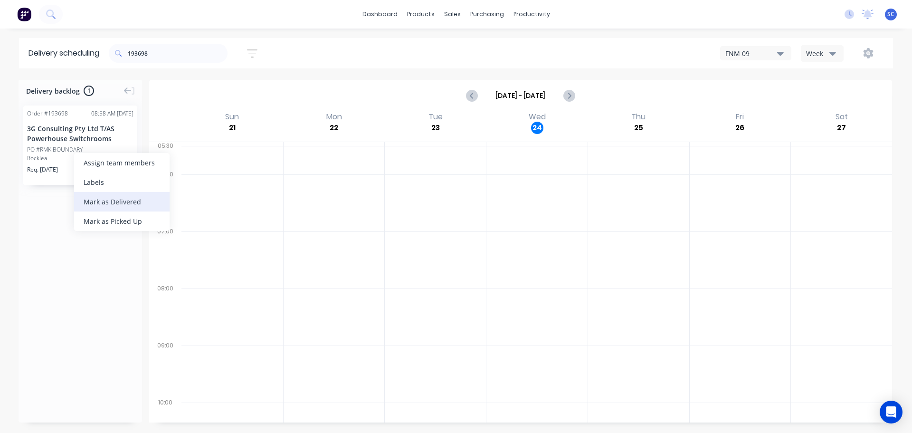
click at [112, 201] on div "Mark as Delivered" at bounding box center [121, 201] width 95 height 19
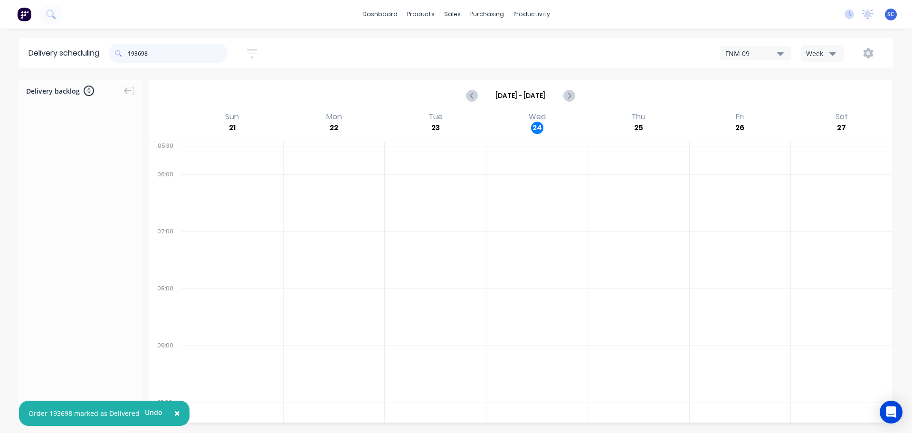
drag, startPoint x: 178, startPoint y: 53, endPoint x: 103, endPoint y: 60, distance: 74.9
click at [103, 60] on header "Delivery scheduling 193698 Sort by Most recent Created date Required date Order…" at bounding box center [456, 53] width 874 height 30
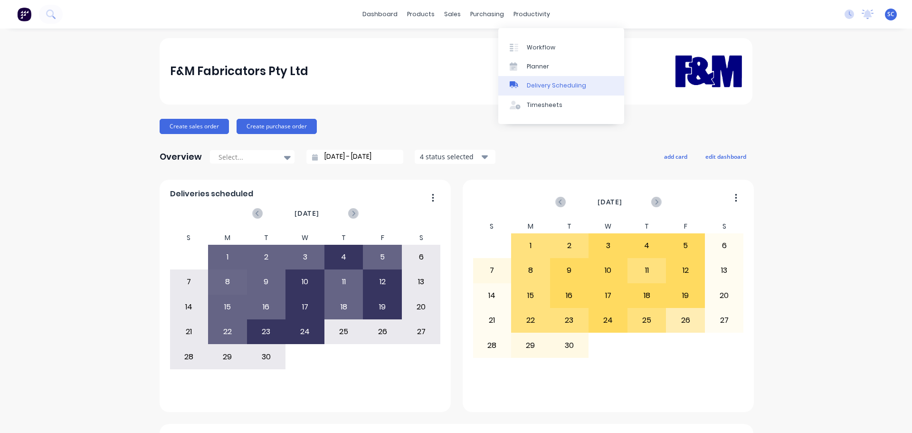
click at [556, 84] on div "Delivery Scheduling" at bounding box center [556, 85] width 59 height 9
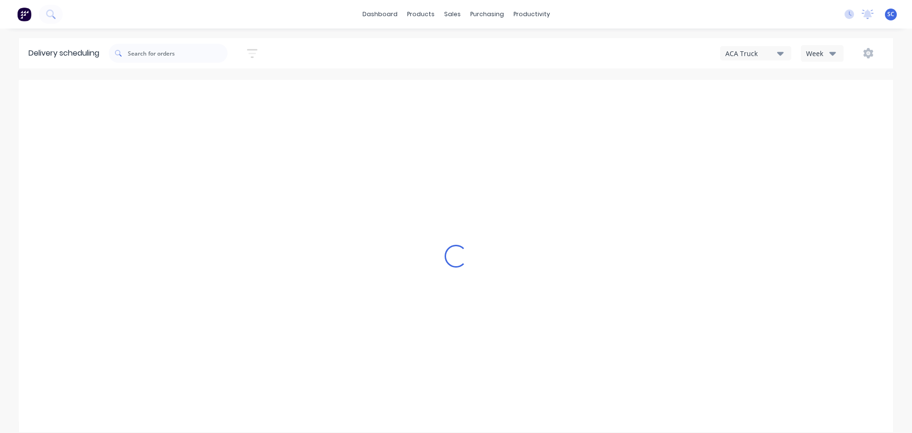
click at [832, 53] on icon "button" at bounding box center [832, 54] width 7 height 4
click at [826, 97] on div "Vehicle" at bounding box center [848, 97] width 94 height 19
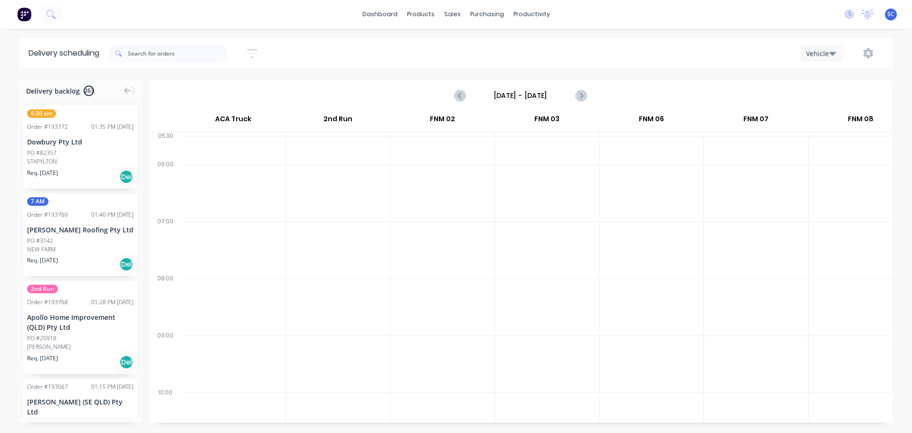
click at [504, 95] on input "Sunday - 21/09/25" at bounding box center [521, 95] width 94 height 14
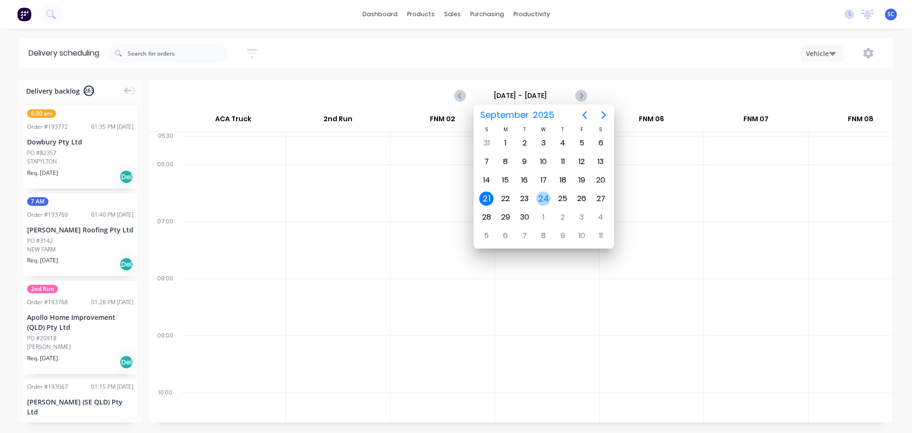
click at [543, 196] on div "24" at bounding box center [543, 198] width 14 height 14
type input "Wednesday - 24/09/25"
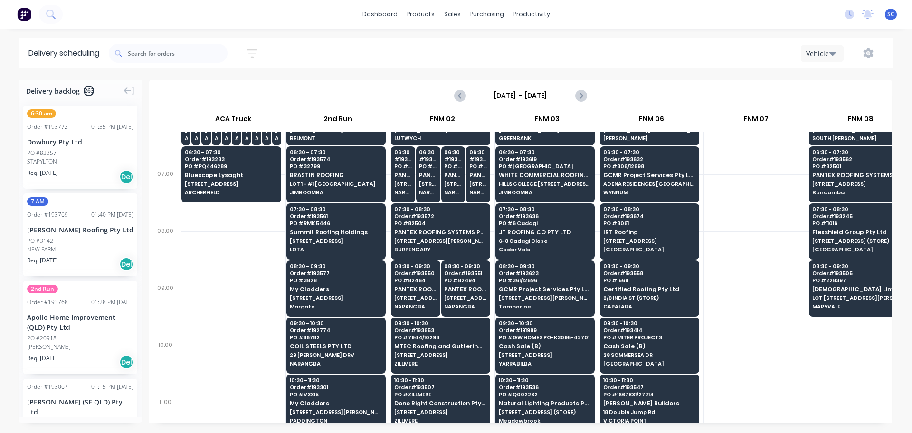
scroll to position [48, 0]
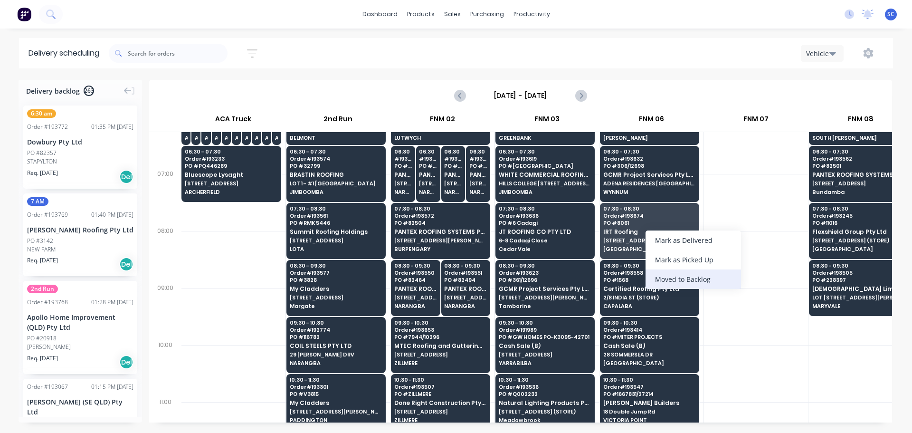
click at [694, 280] on div "Moved to Backlog" at bounding box center [693, 278] width 95 height 19
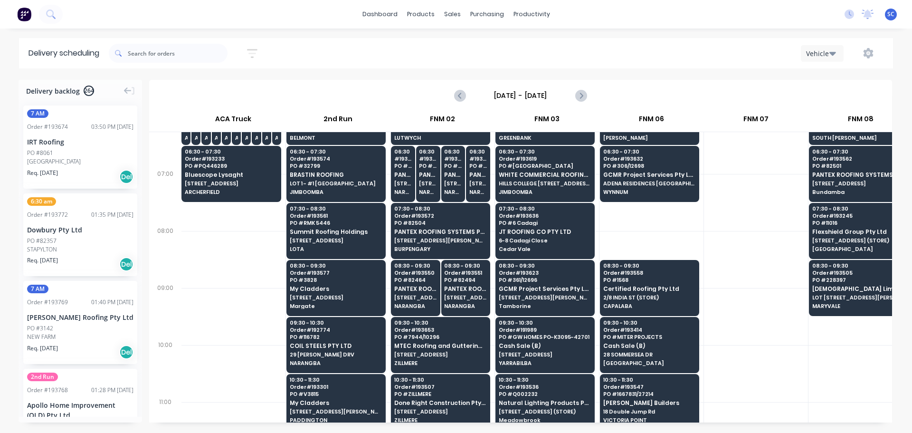
click at [68, 155] on div "PO #8061" at bounding box center [80, 153] width 106 height 9
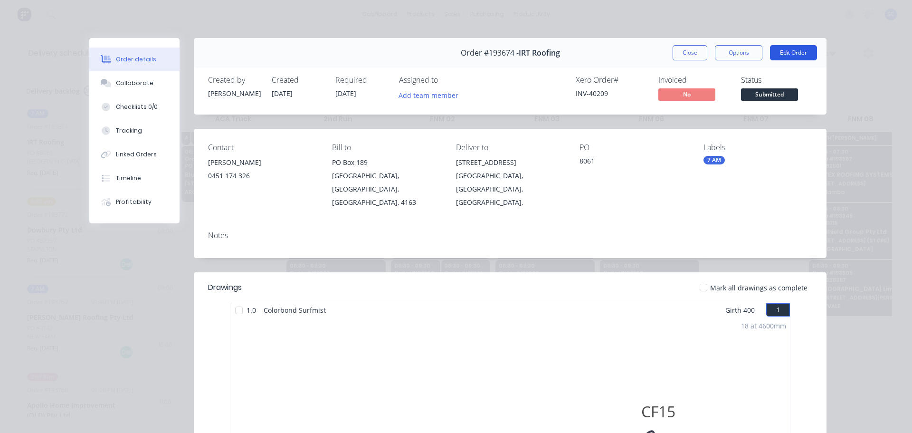
click at [792, 52] on button "Edit Order" at bounding box center [793, 52] width 47 height 15
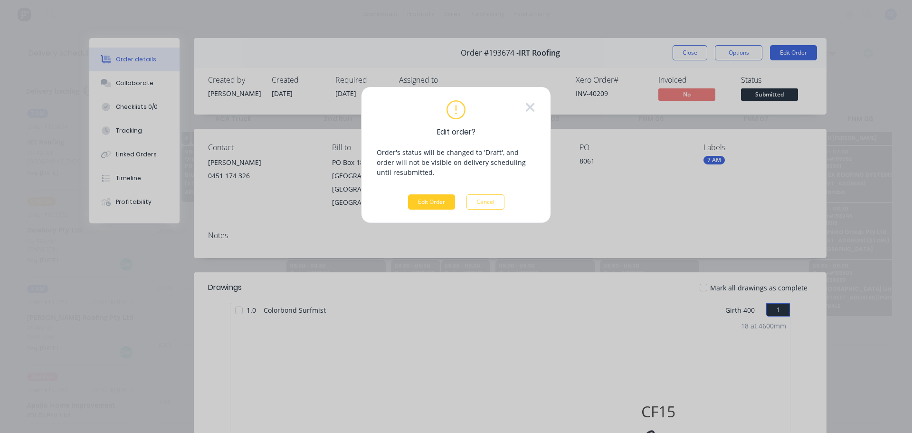
click at [436, 200] on button "Edit Order" at bounding box center [431, 201] width 47 height 15
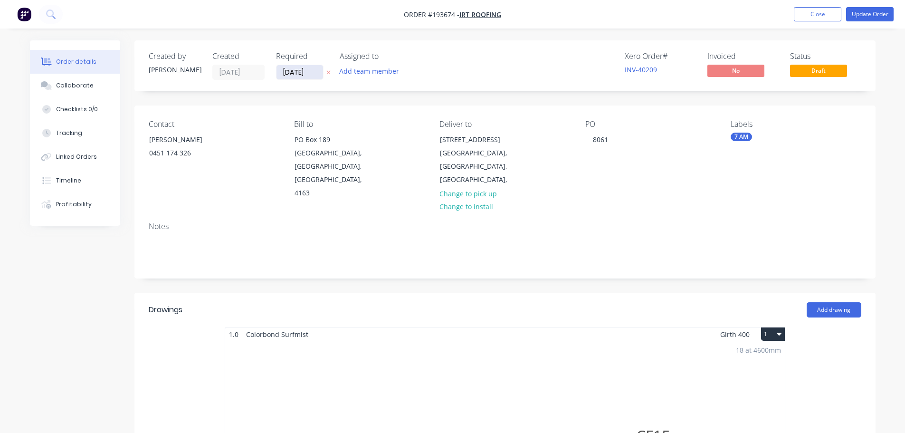
click at [302, 70] on input "24/09/25" at bounding box center [299, 72] width 47 height 14
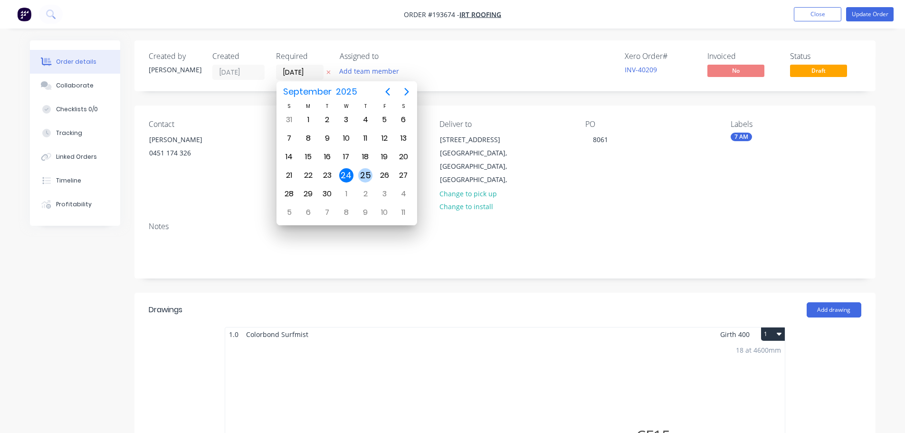
click at [368, 177] on div "25" at bounding box center [365, 175] width 14 height 14
type input "[DATE]"
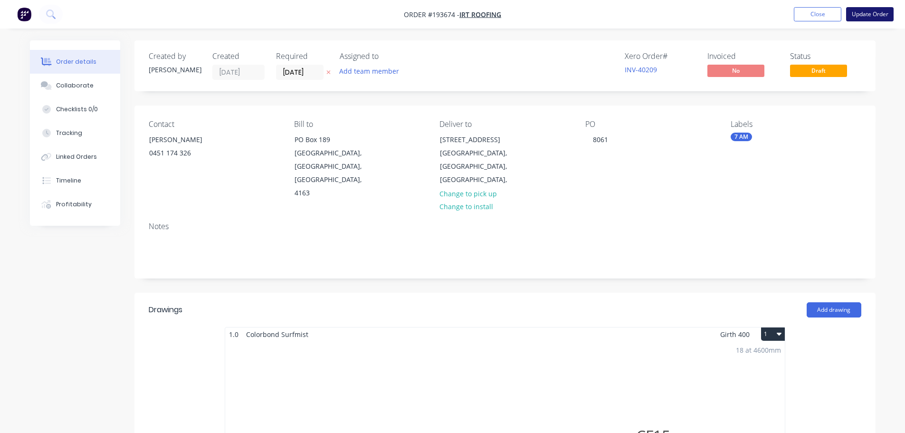
click at [871, 10] on button "Update Order" at bounding box center [870, 14] width 48 height 14
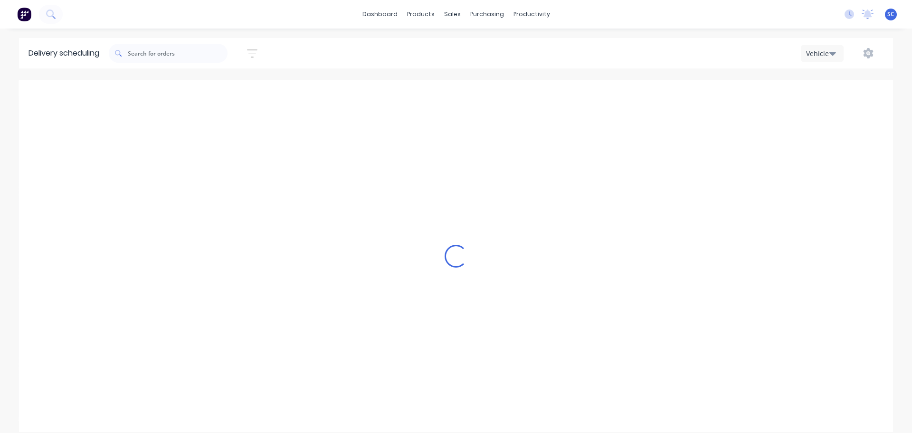
scroll to position [0, 0]
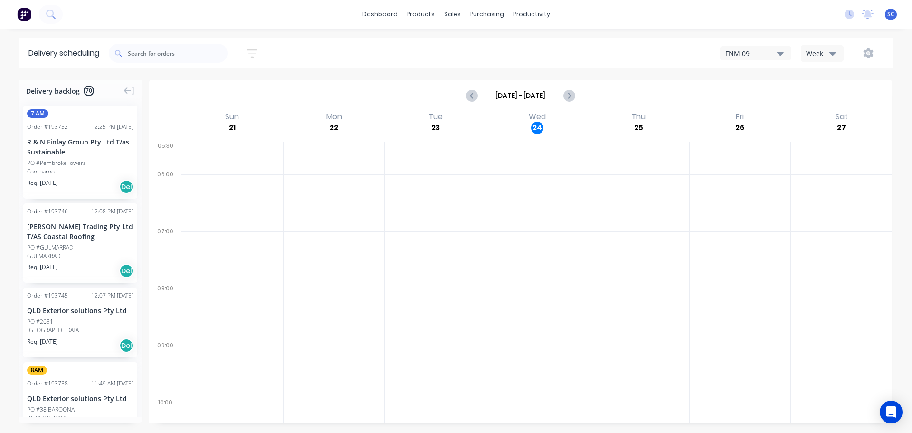
click at [257, 51] on icon "button" at bounding box center [252, 54] width 10 height 12
click at [223, 118] on span "Sort by Suburb" at bounding box center [201, 118] width 62 height 10
click at [185, 224] on div "Suburb" at bounding box center [208, 224] width 89 height 17
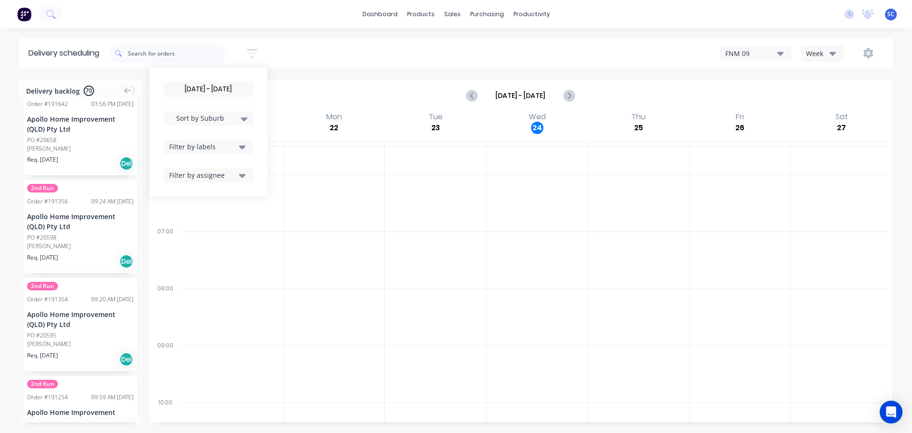
scroll to position [3925, 0]
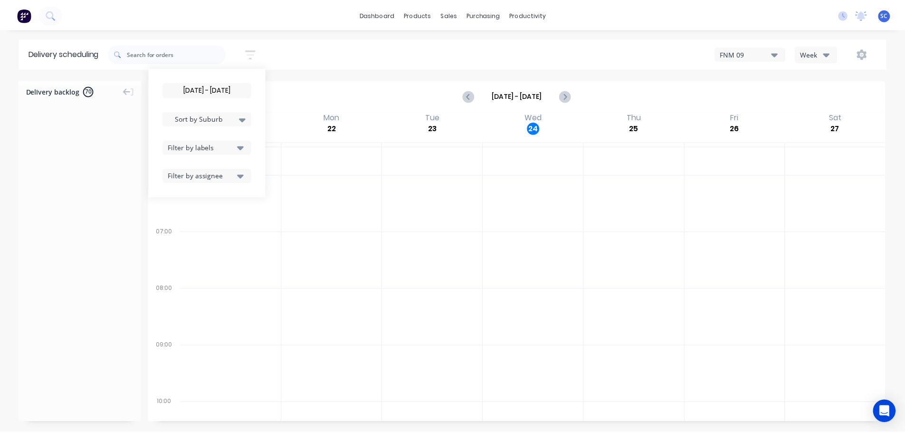
scroll to position [3925, 0]
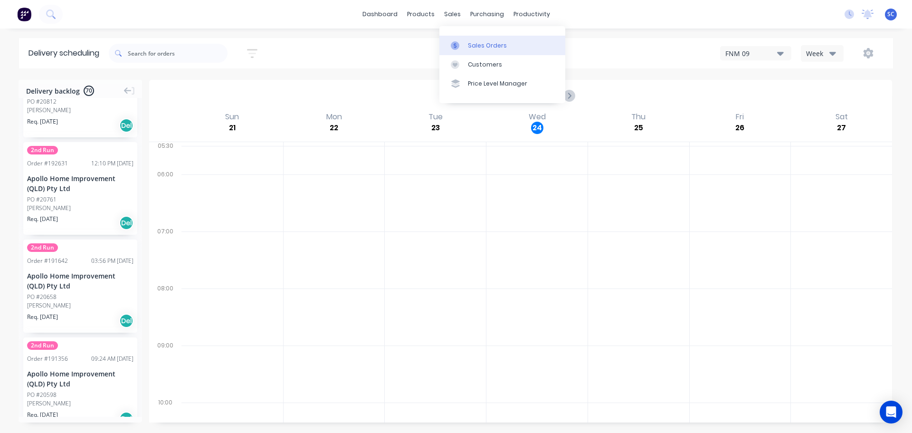
click at [466, 41] on link "Sales Orders" at bounding box center [502, 45] width 126 height 19
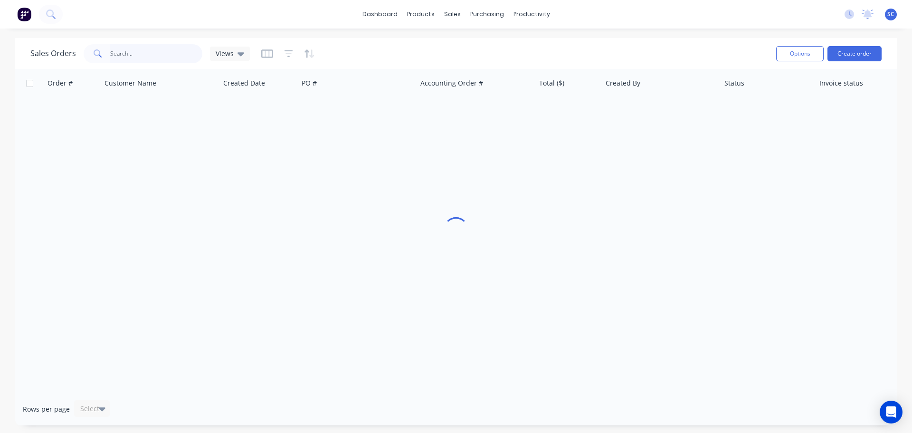
click at [123, 53] on input "text" at bounding box center [156, 53] width 93 height 19
paste input "20770"
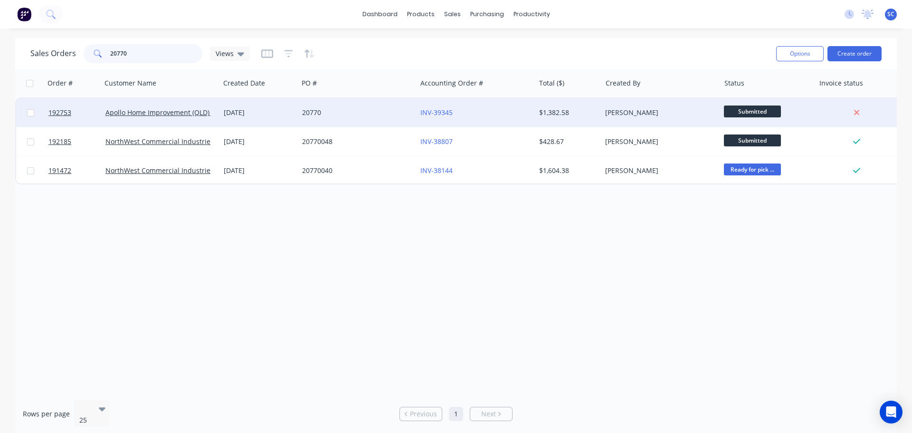
type input "20770"
click at [382, 121] on div "20770" at bounding box center [357, 112] width 118 height 29
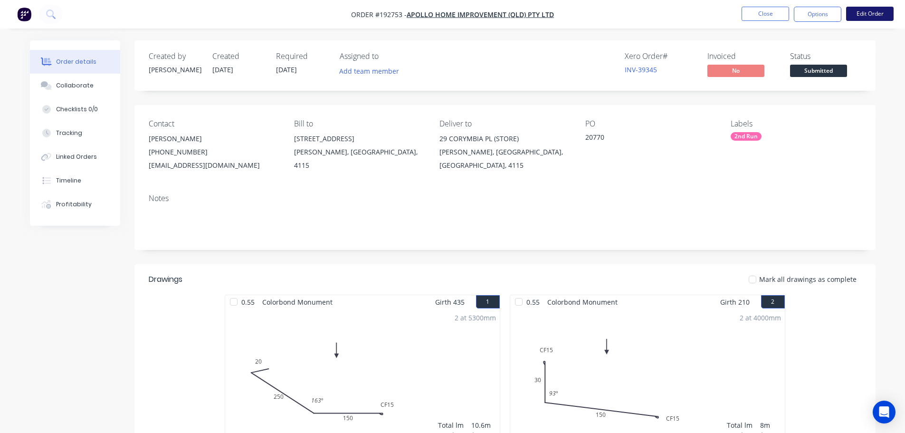
click at [860, 15] on button "Edit Order" at bounding box center [870, 14] width 48 height 14
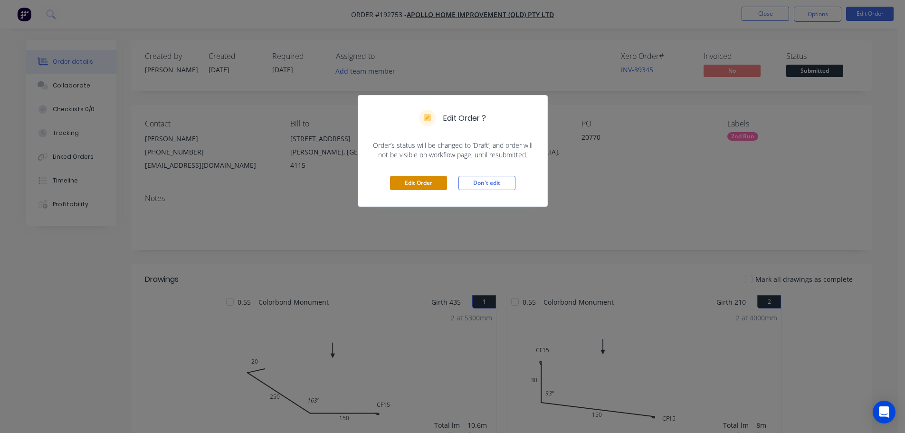
click at [410, 180] on button "Edit Order" at bounding box center [418, 183] width 57 height 14
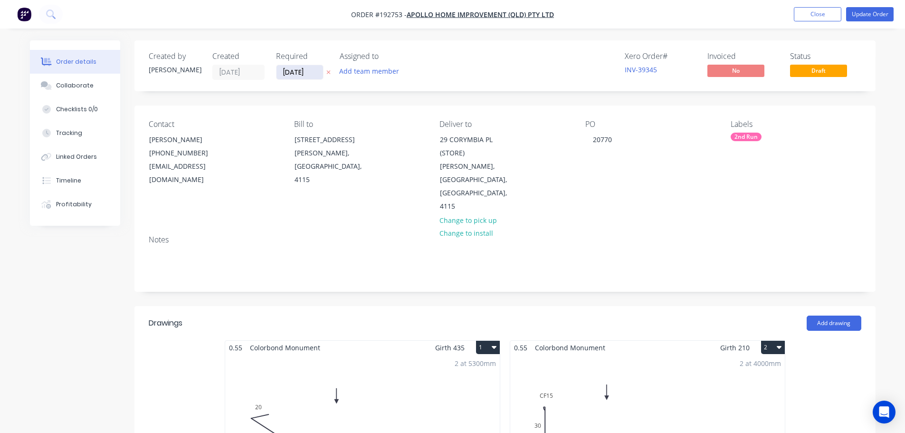
click at [286, 74] on input "[DATE]" at bounding box center [299, 72] width 47 height 14
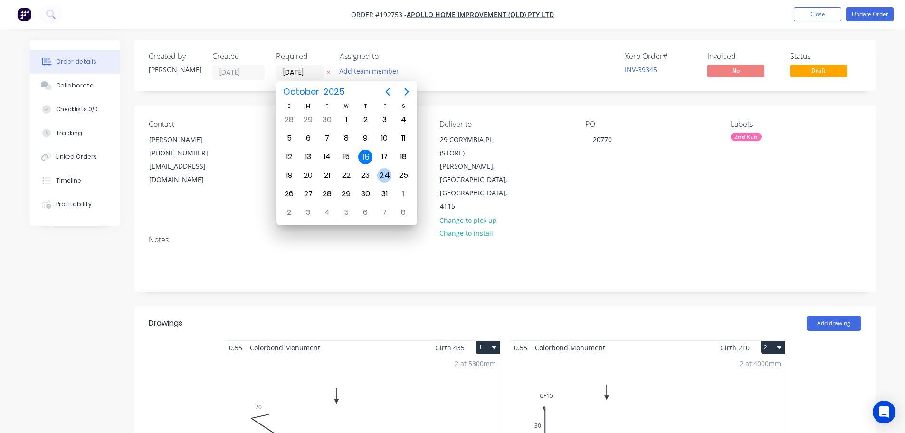
click at [380, 180] on div "24" at bounding box center [384, 175] width 14 height 14
type input "[DATE]"
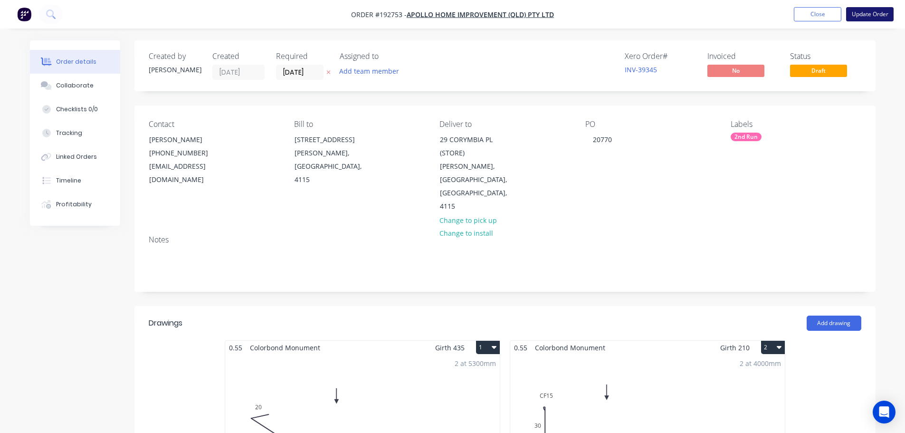
click at [866, 12] on button "Update Order" at bounding box center [870, 14] width 48 height 14
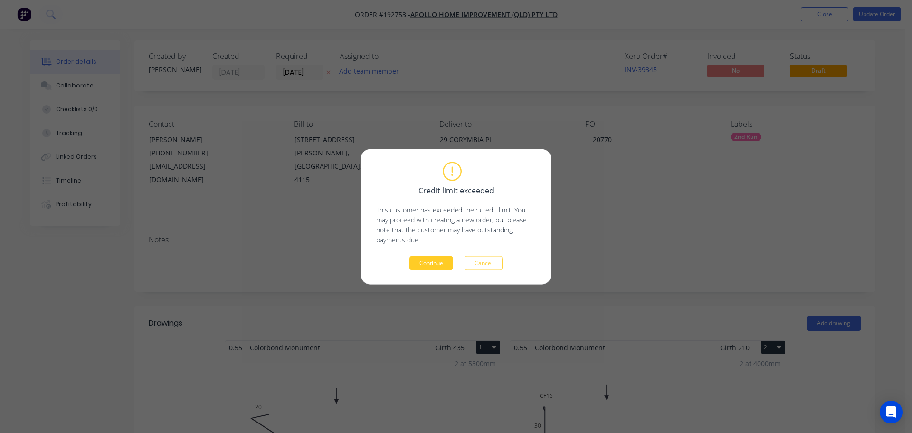
click at [421, 262] on button "Continue" at bounding box center [431, 263] width 44 height 14
